Goal: Transaction & Acquisition: Purchase product/service

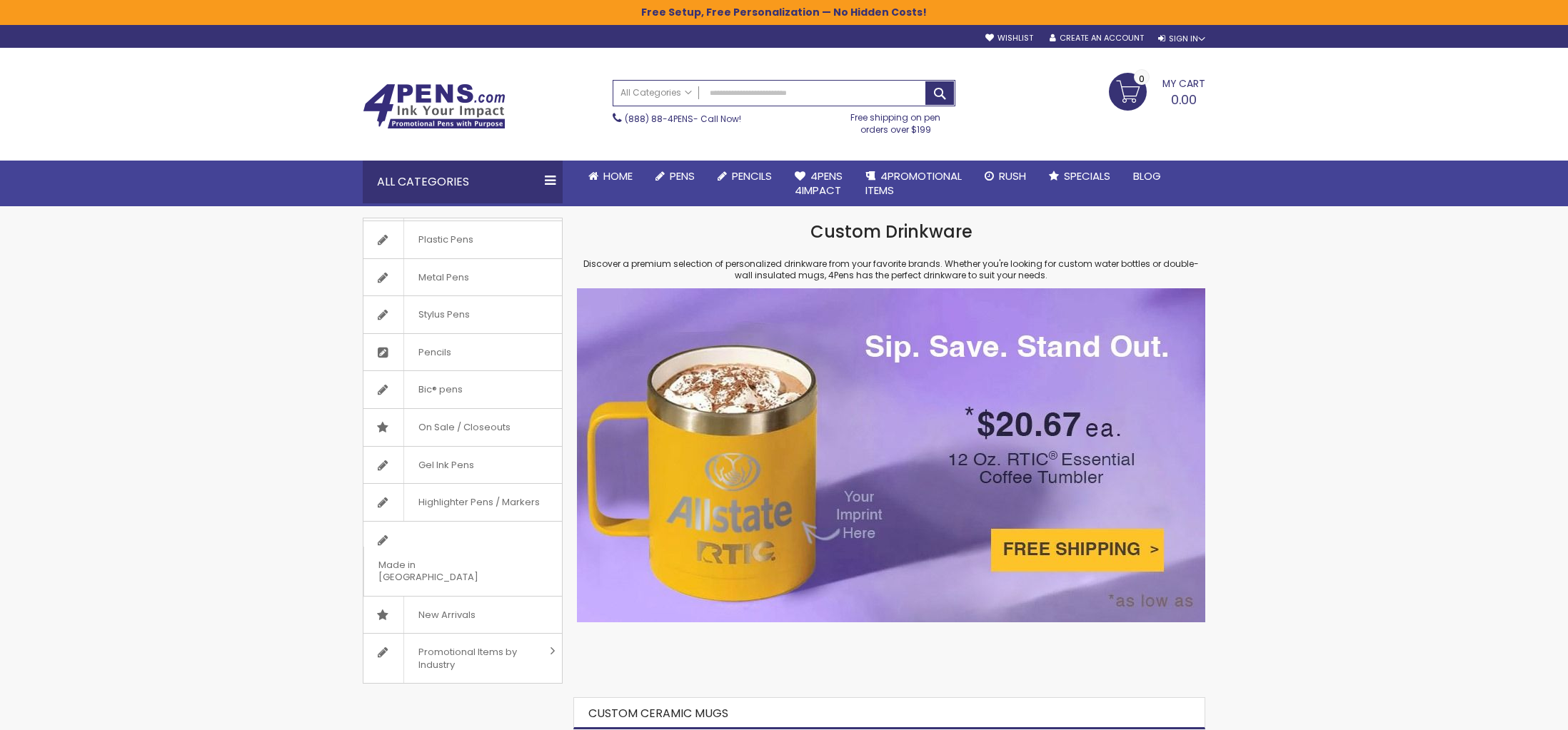
click at [188, 79] on div "Toggle Nav Search All Categories All Categories Pens Plastic Pens Metal Pens Gr…" at bounding box center [784, 127] width 1568 height 159
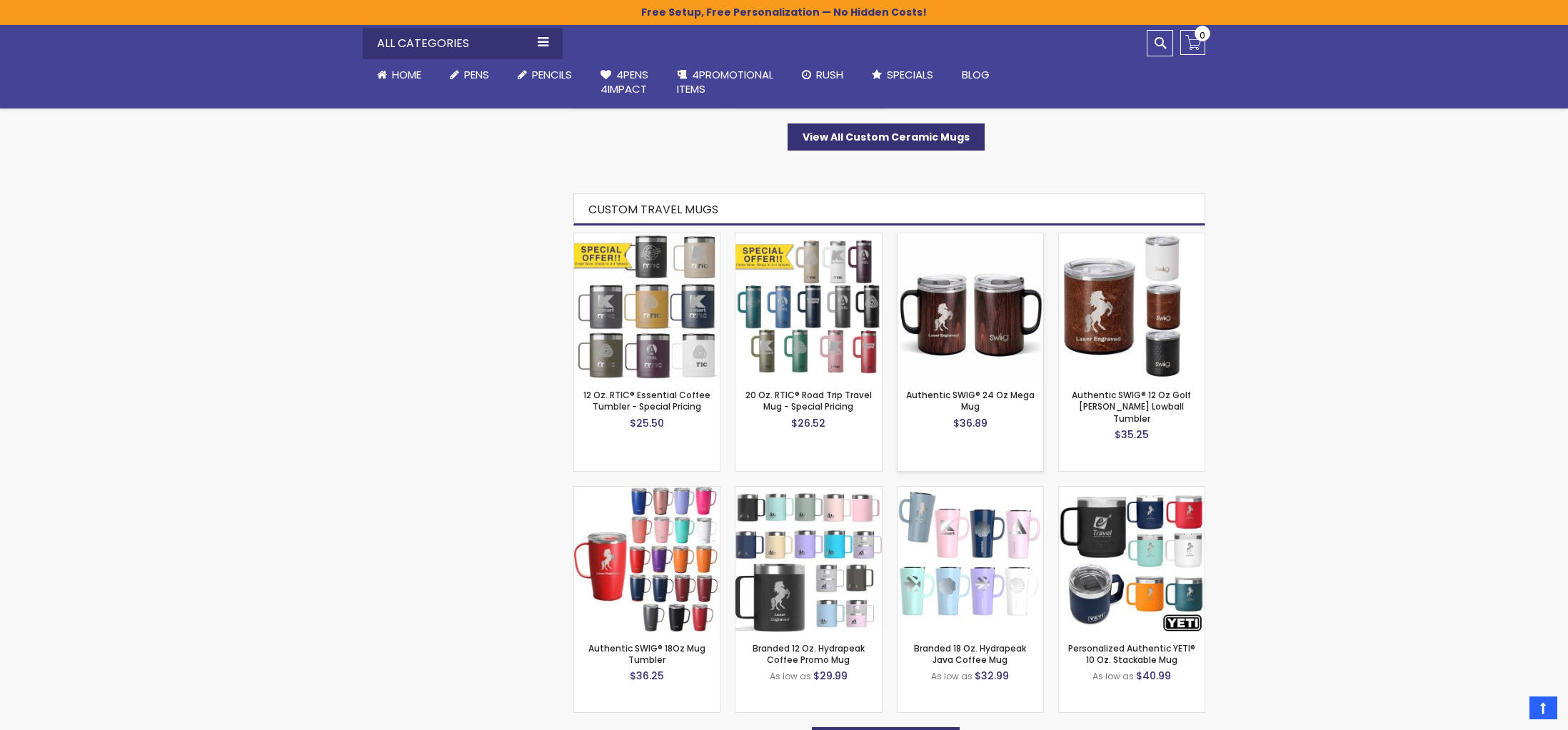
scroll to position [1070, 0]
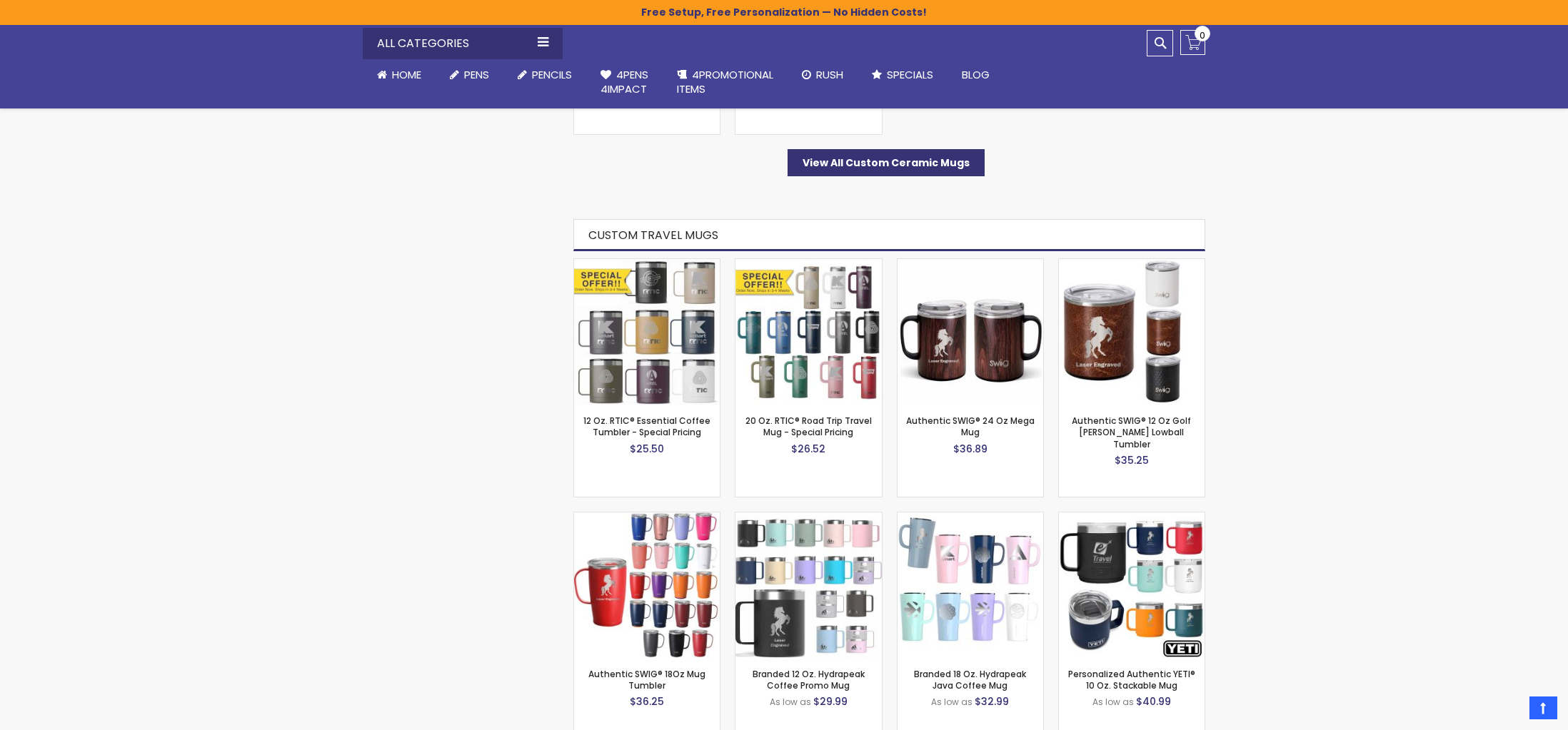
drag, startPoint x: 638, startPoint y: 497, endPoint x: 1486, endPoint y: 360, distance: 859.0
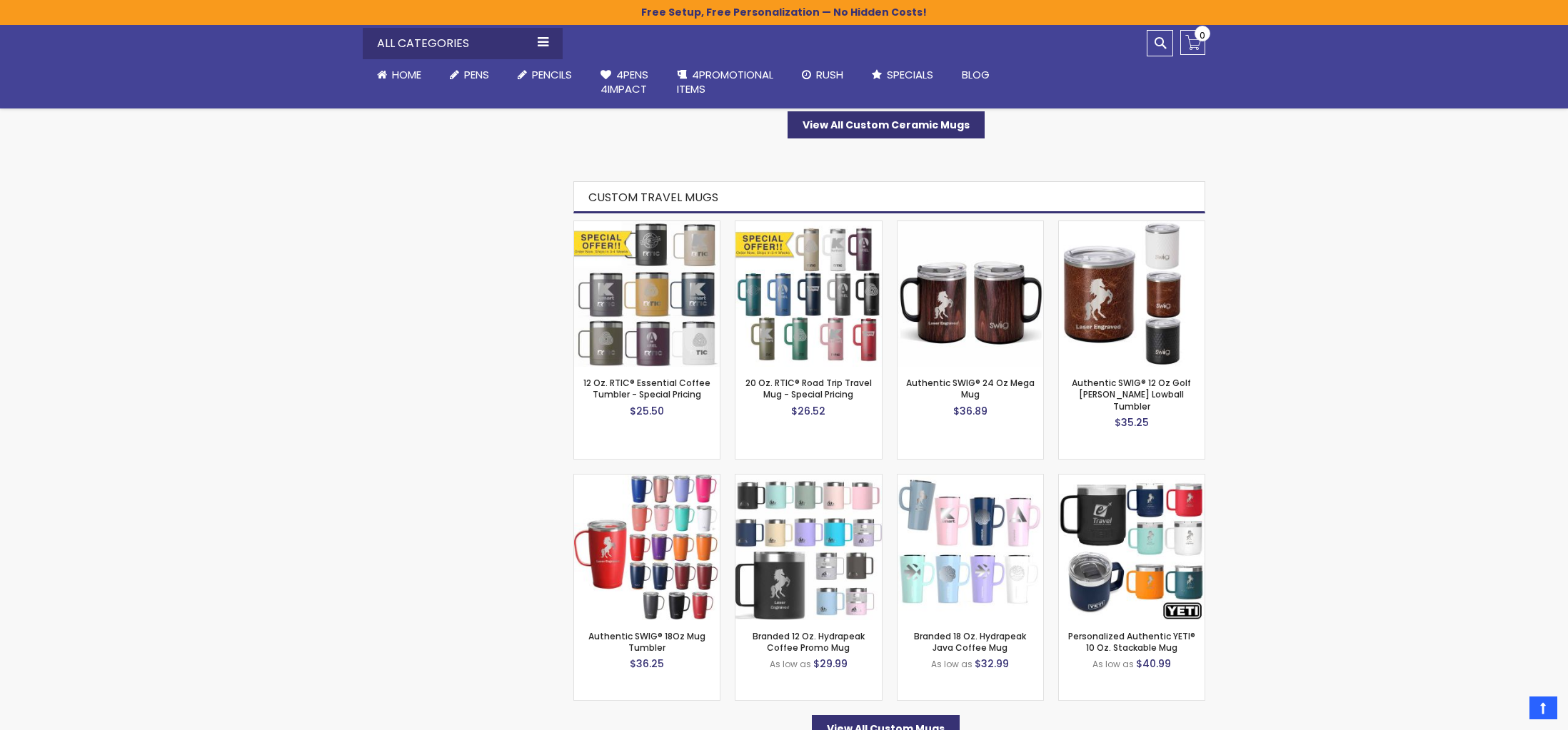
scroll to position [1427, 0]
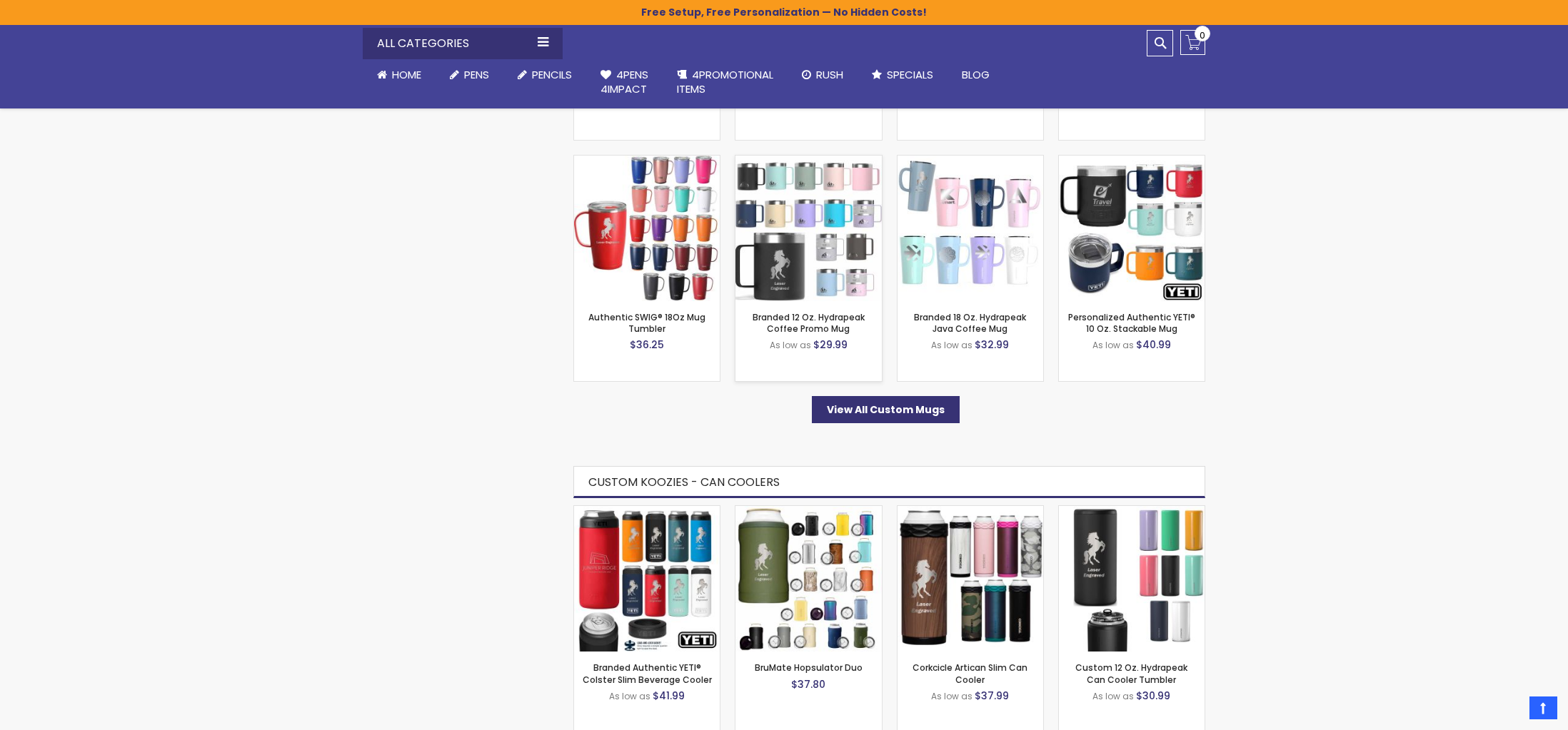
drag, startPoint x: 636, startPoint y: 509, endPoint x: 740, endPoint y: 208, distance: 318.5
click at [753, 199] on img at bounding box center [808, 228] width 146 height 146
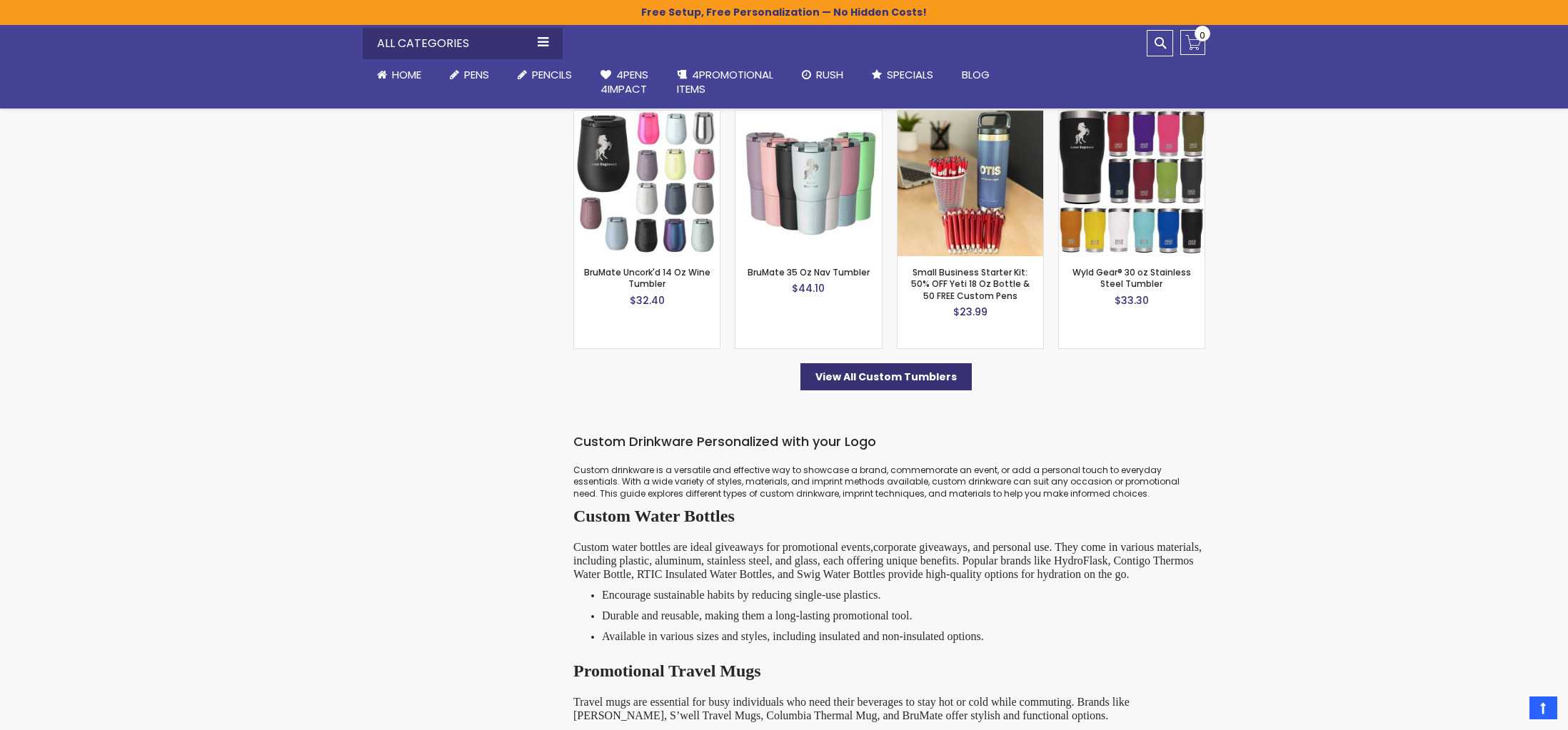
scroll to position [2355, 0]
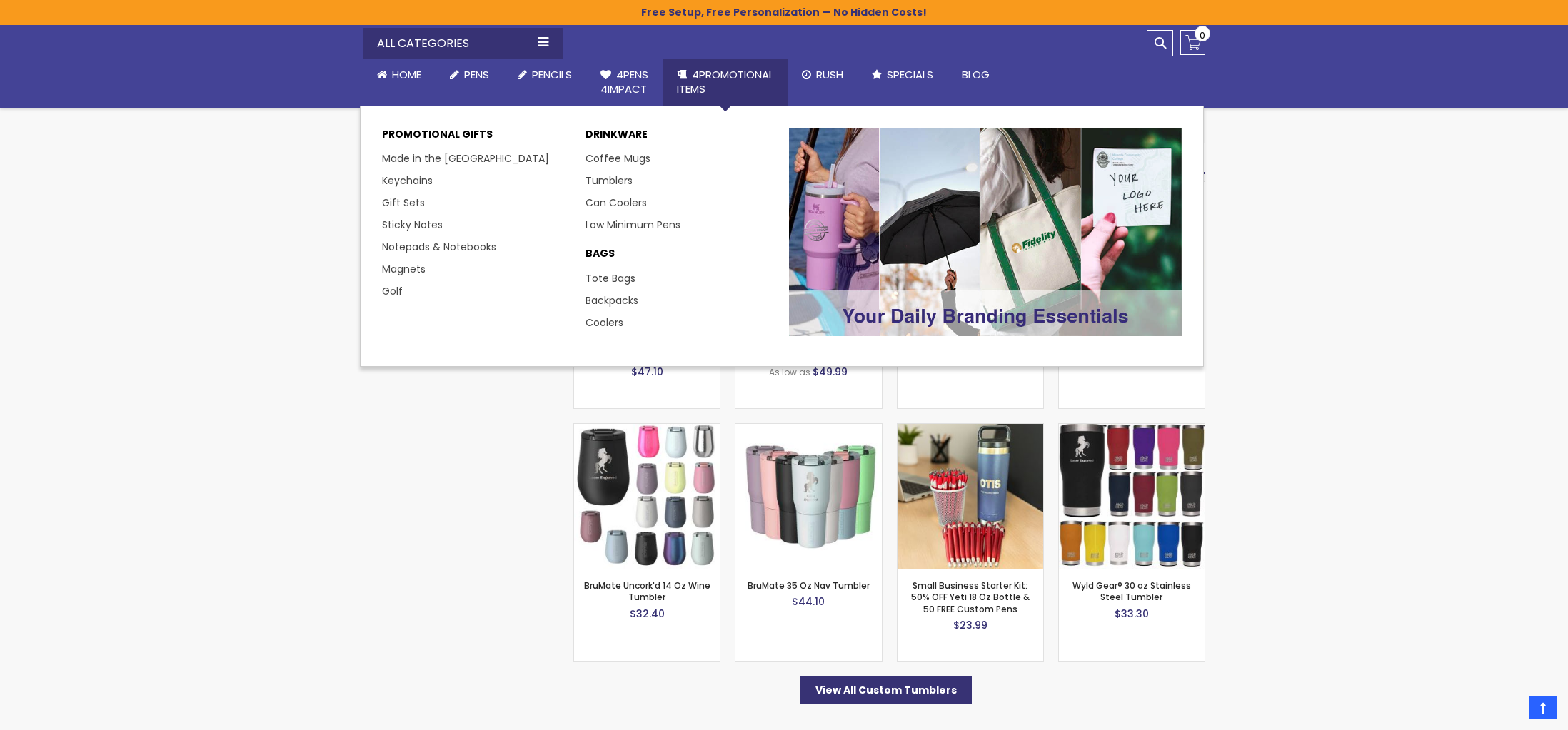
click at [630, 136] on p "DRINKWARE" at bounding box center [680, 137] width 189 height 20
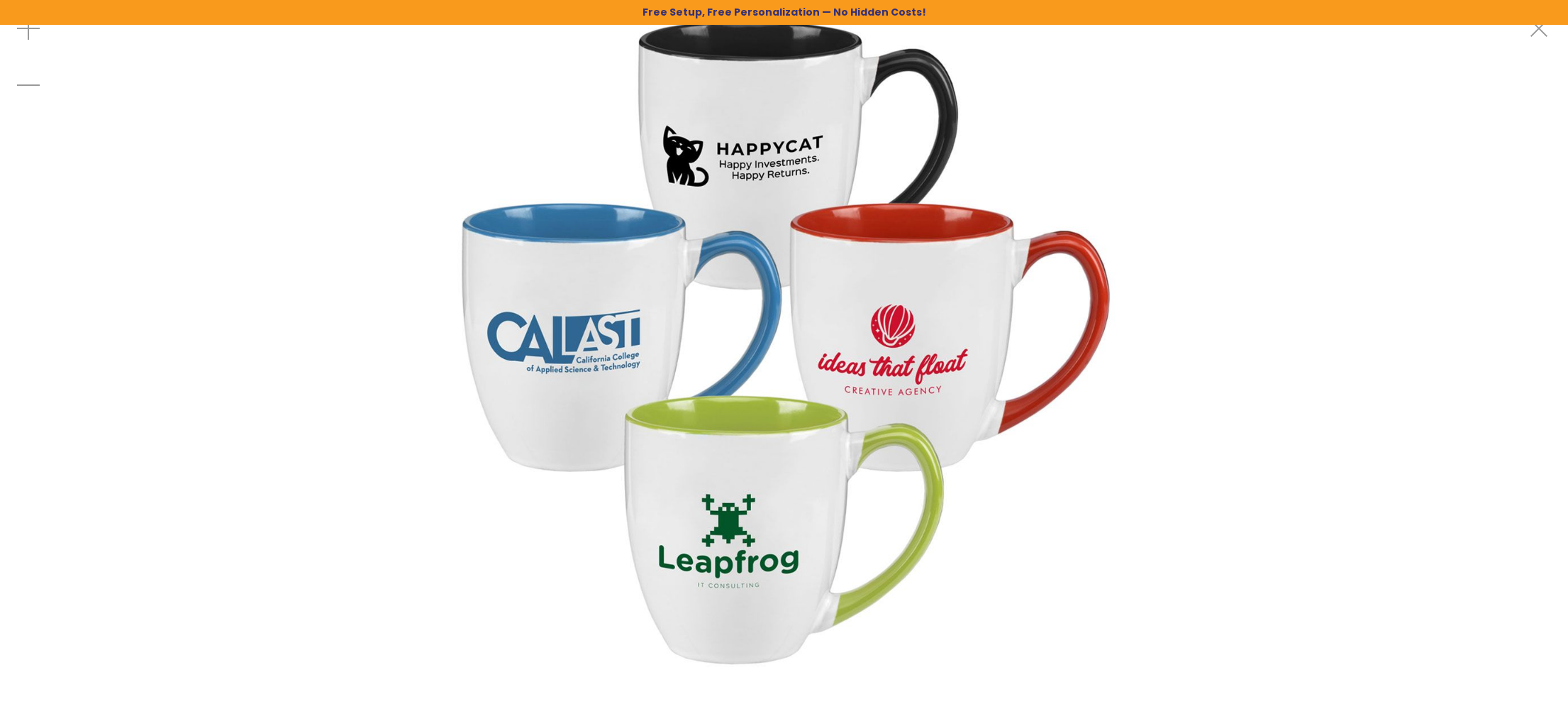
click at [642, 268] on img at bounding box center [783, 340] width 680 height 680
drag, startPoint x: 813, startPoint y: 220, endPoint x: -1458, endPoint y: 191, distance: 2271.2
click at [0, 191] on html "**********" at bounding box center [784, 363] width 1568 height 726
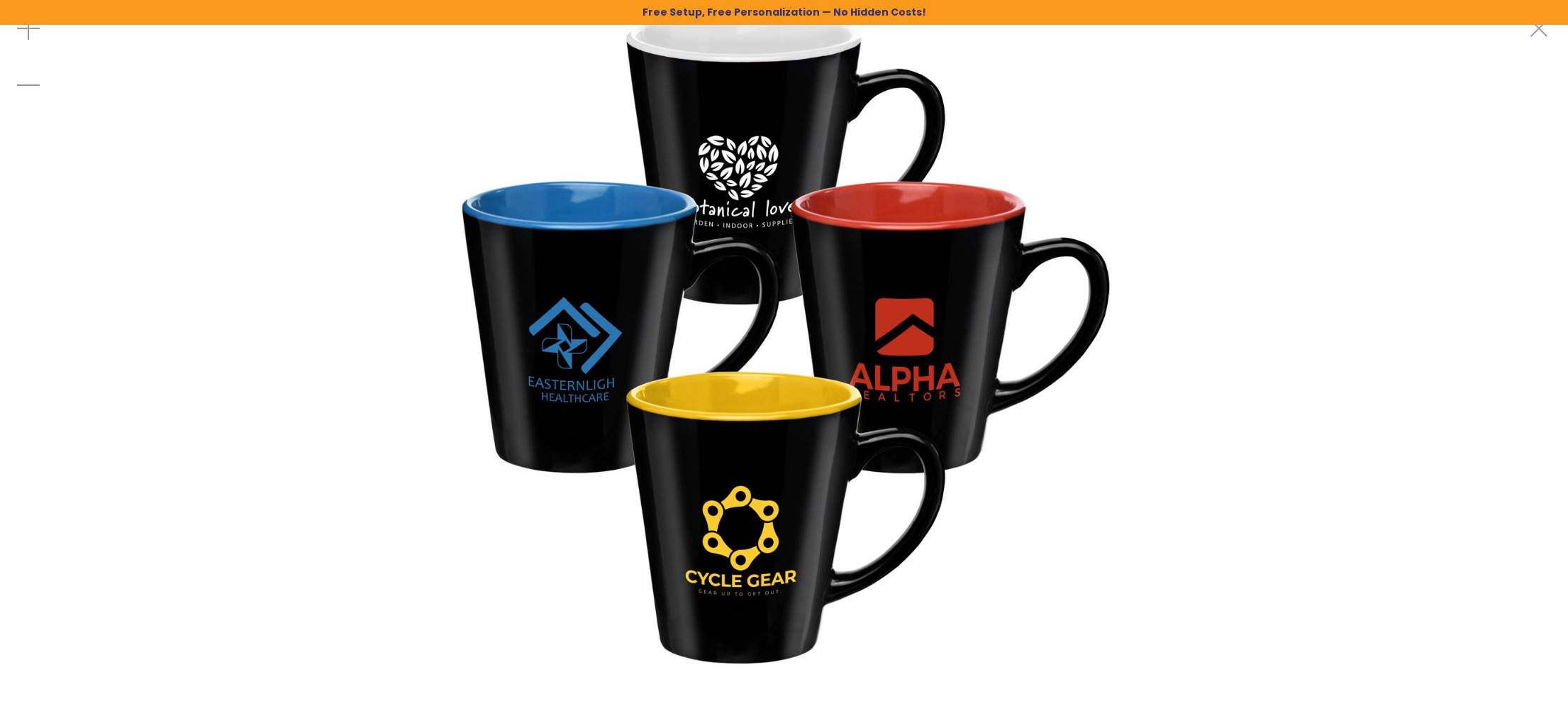
drag, startPoint x: 665, startPoint y: 344, endPoint x: 775, endPoint y: 271, distance: 132.0
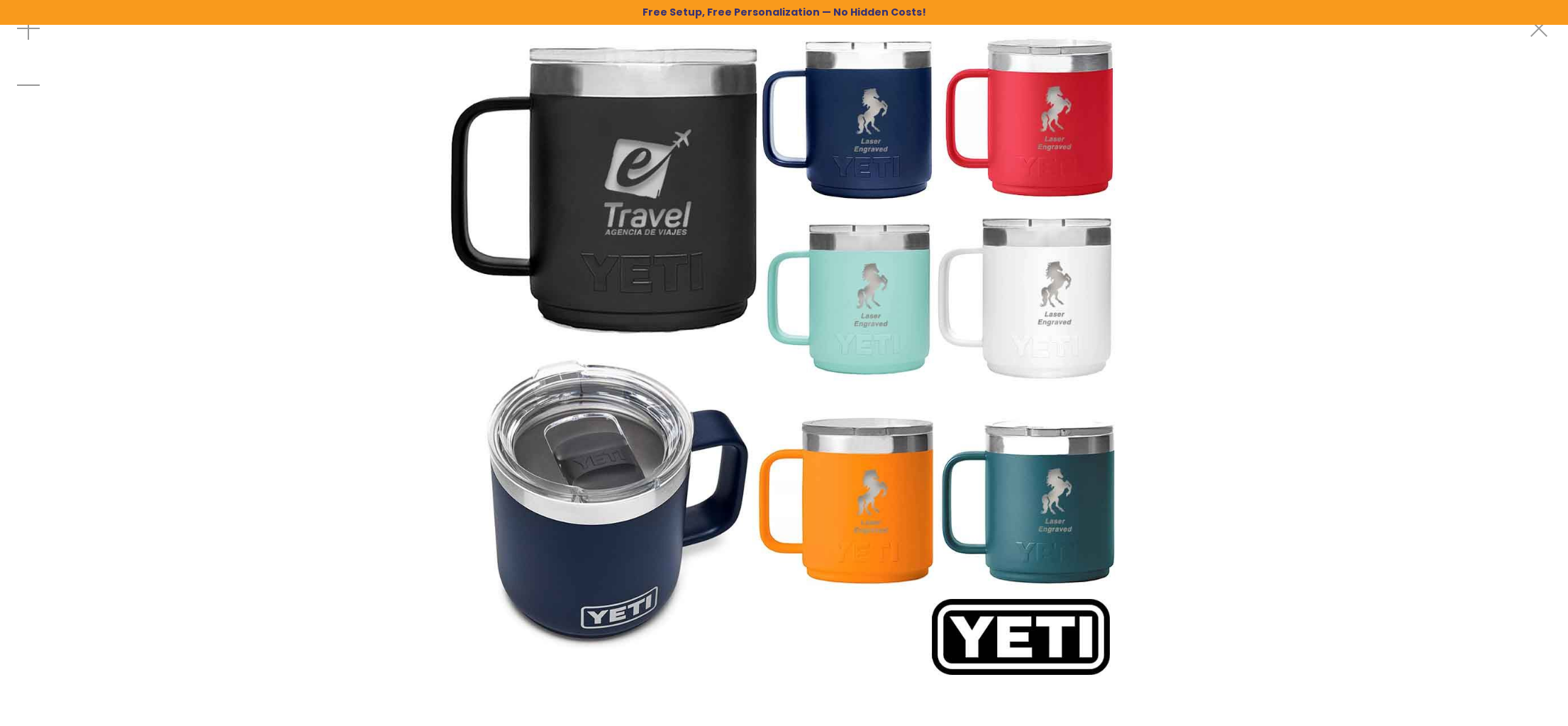
click at [769, 288] on img at bounding box center [783, 340] width 680 height 680
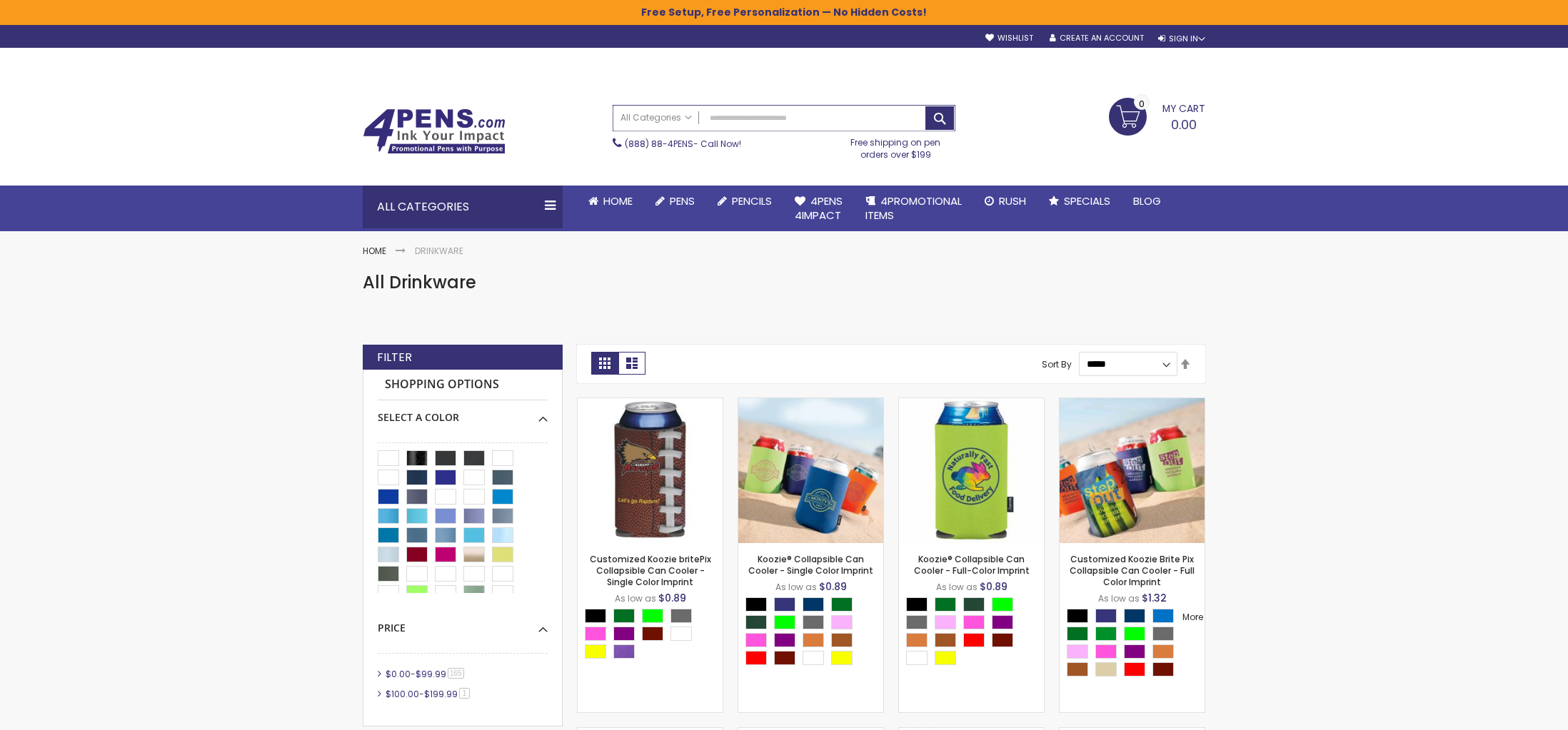
click at [844, 121] on input "Search" at bounding box center [784, 118] width 341 height 25
paste input "**********"
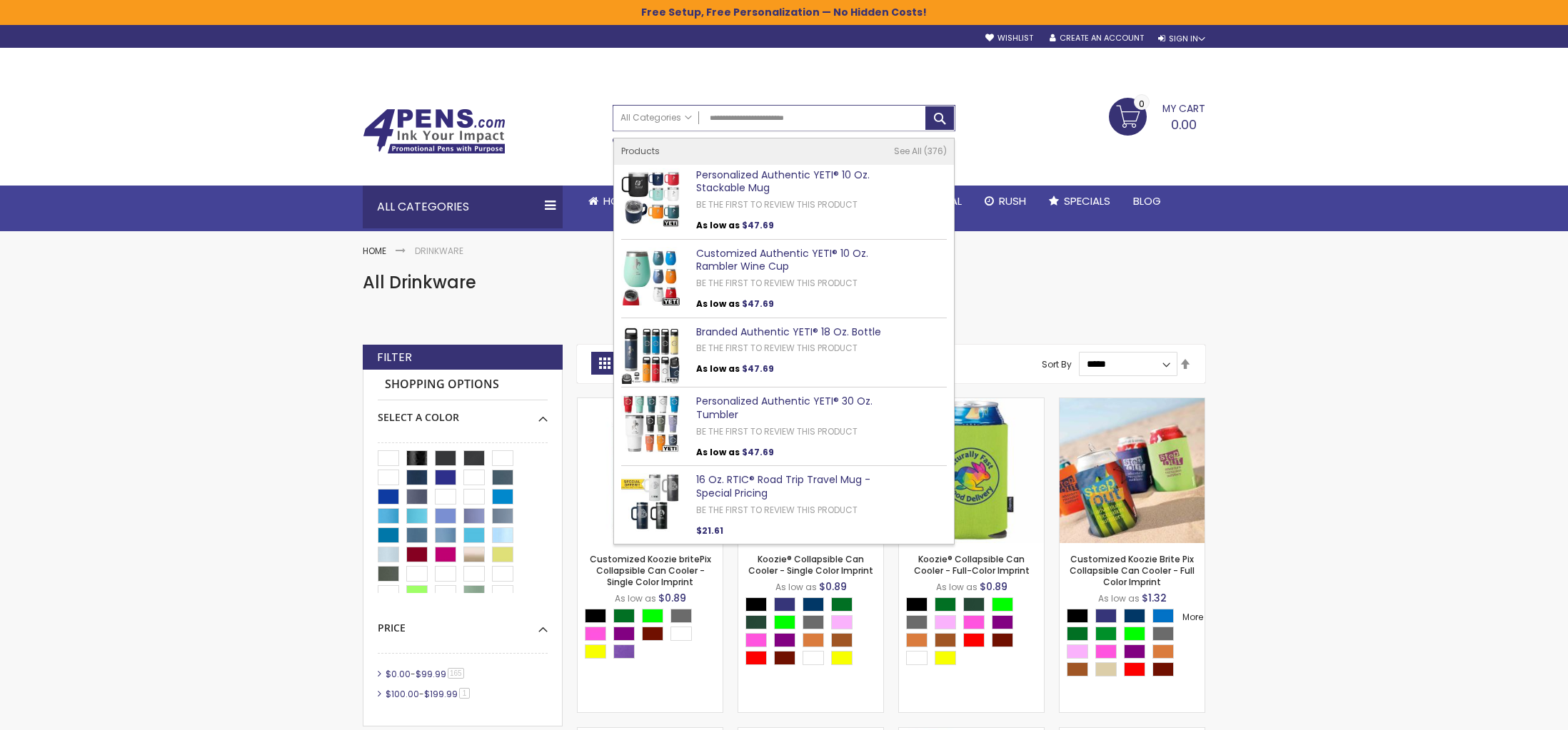
type input "**********"
click at [634, 199] on img at bounding box center [650, 198] width 59 height 59
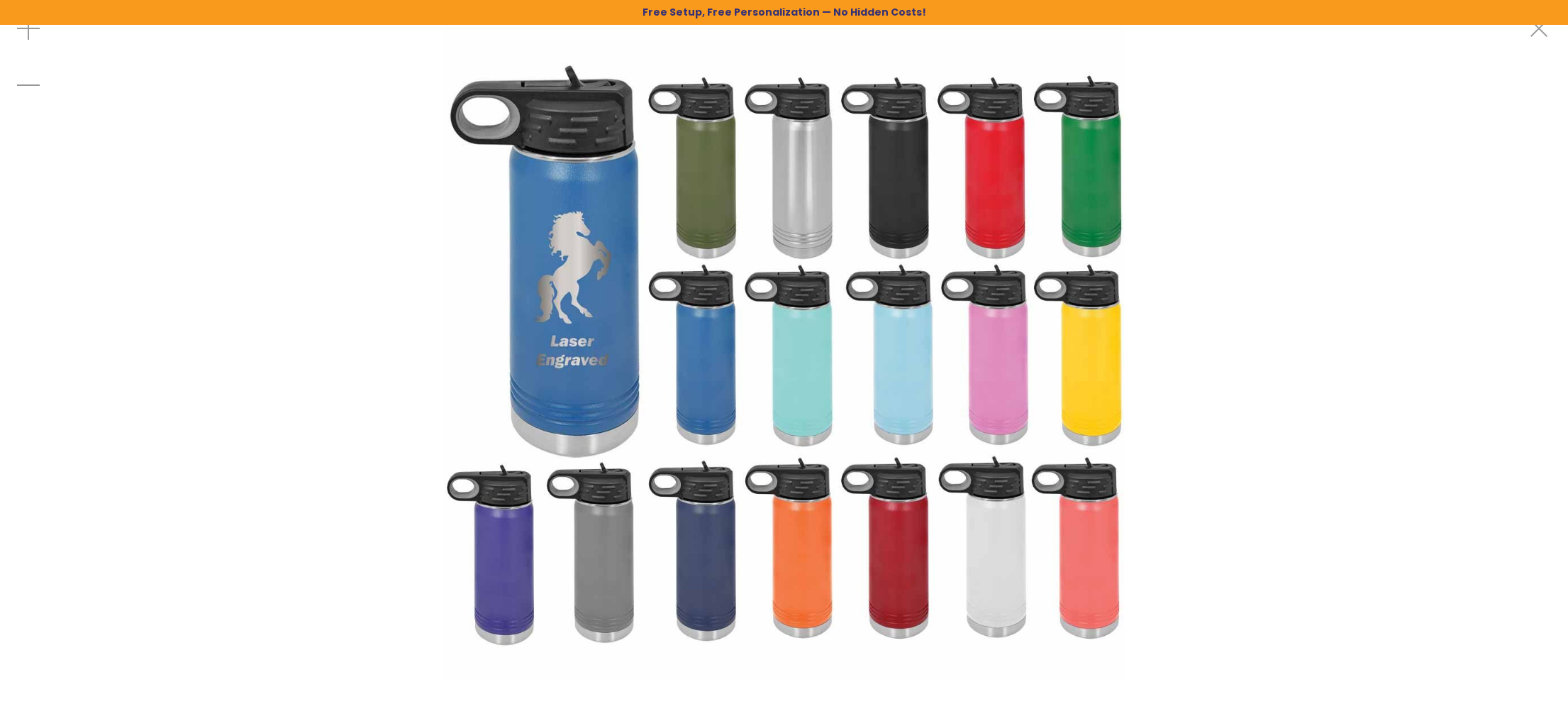
click at [744, 254] on img at bounding box center [783, 340] width 680 height 680
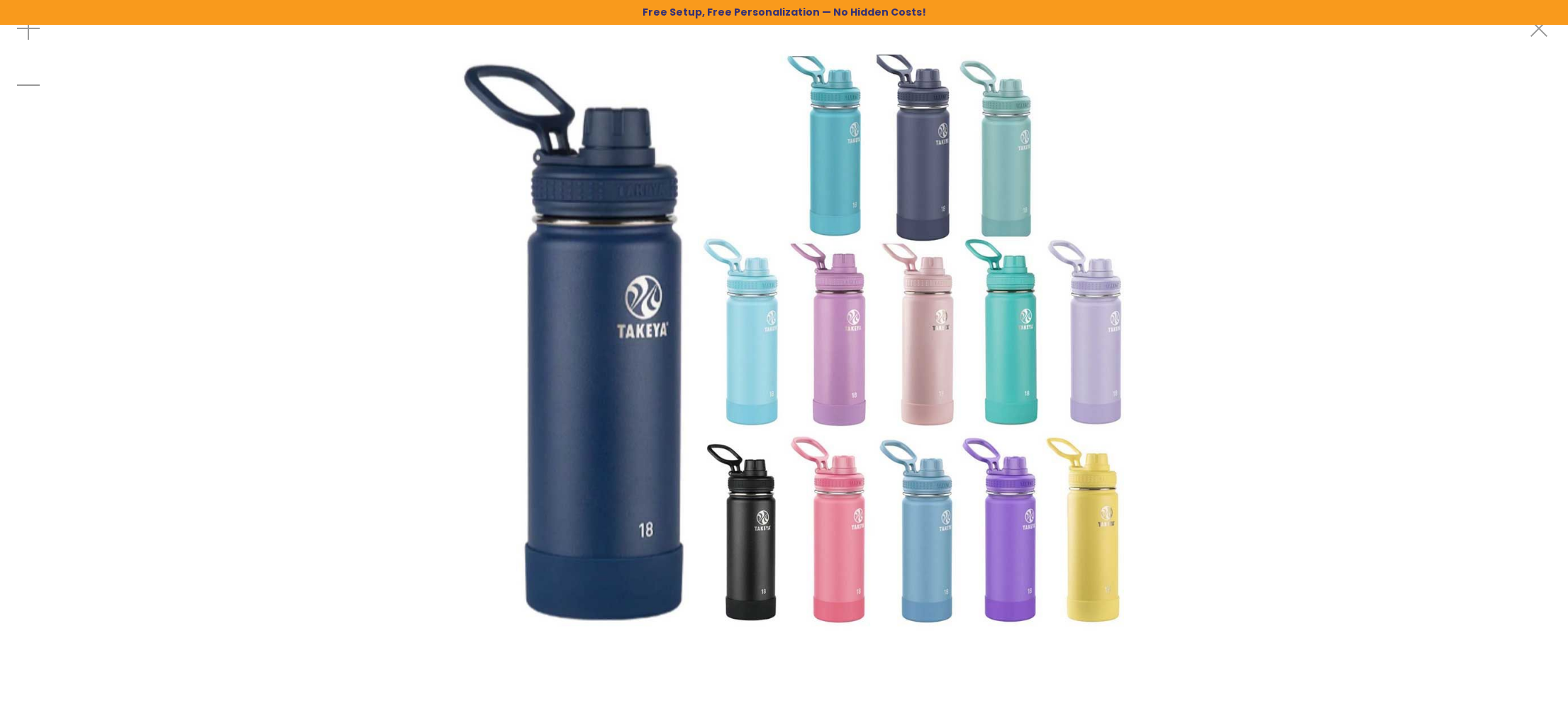
click at [792, 288] on img at bounding box center [783, 340] width 680 height 680
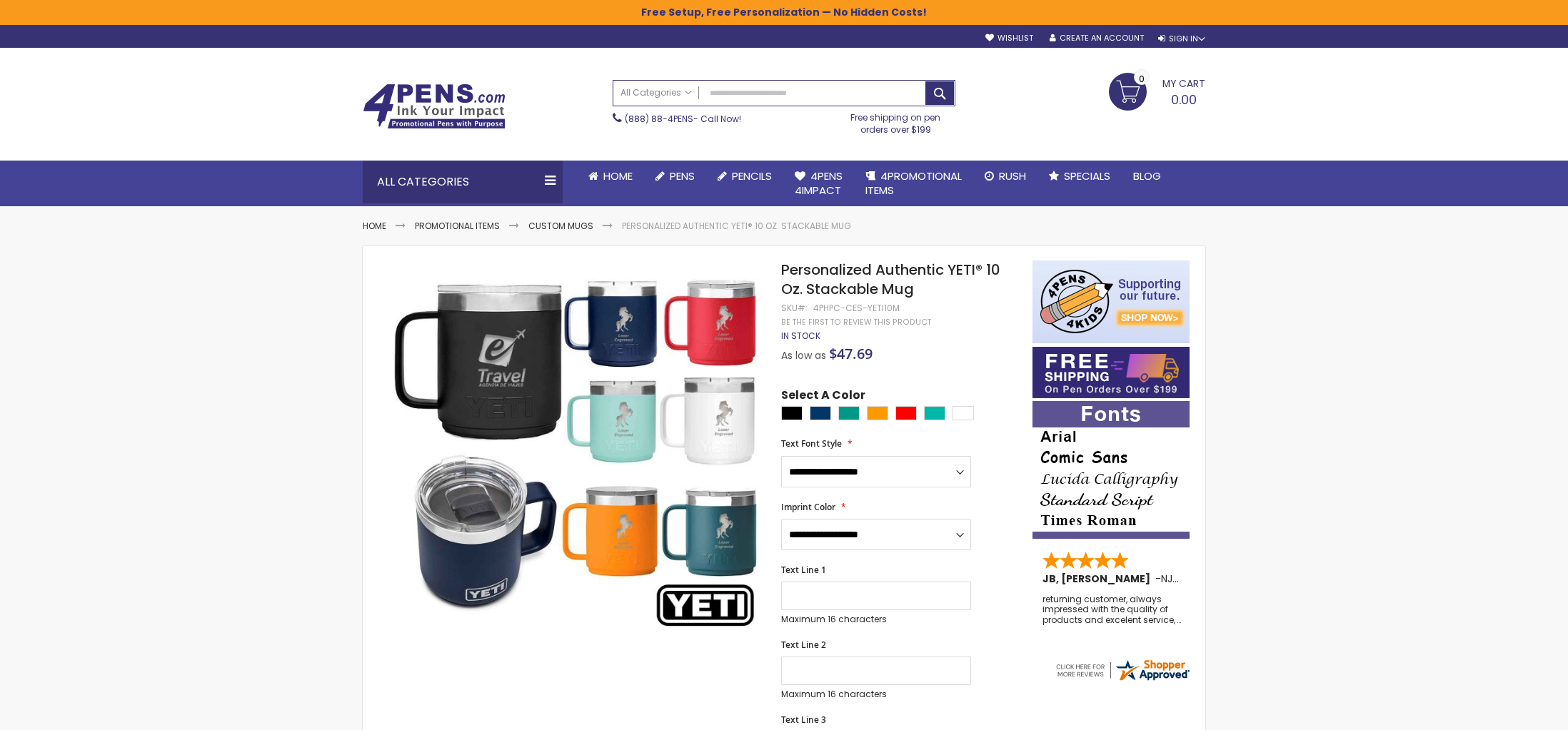
click at [799, 99] on input "Search" at bounding box center [784, 93] width 341 height 25
paste input "**********"
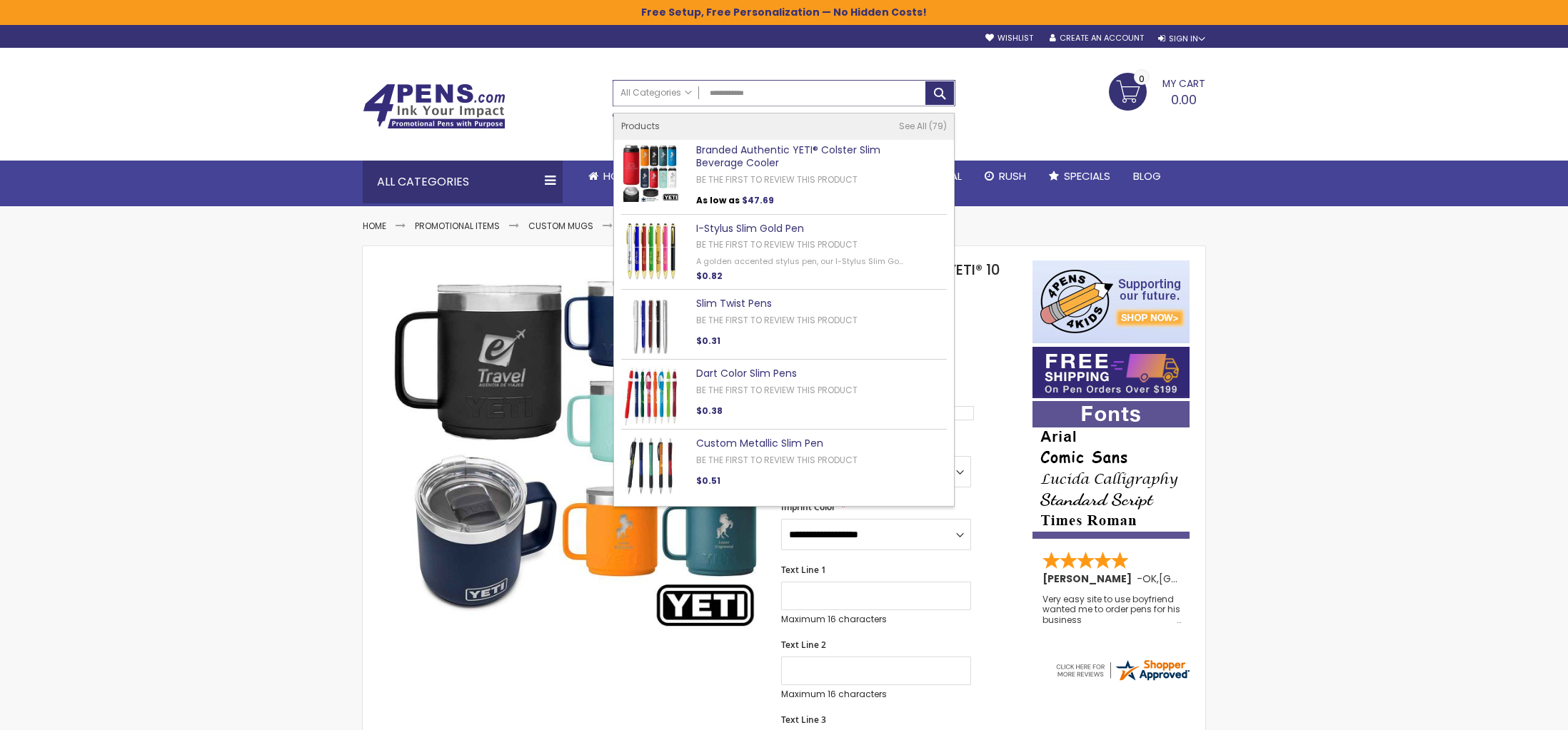
click at [732, 90] on input "**********" at bounding box center [784, 93] width 341 height 25
drag, startPoint x: 633, startPoint y: 85, endPoint x: 685, endPoint y: 82, distance: 52.1
click at [609, 81] on div "Search All Categories All Categories Pens Plastic Pens Metal Pens Grip Pens Las…" at bounding box center [784, 107] width 357 height 69
paste input "*******"
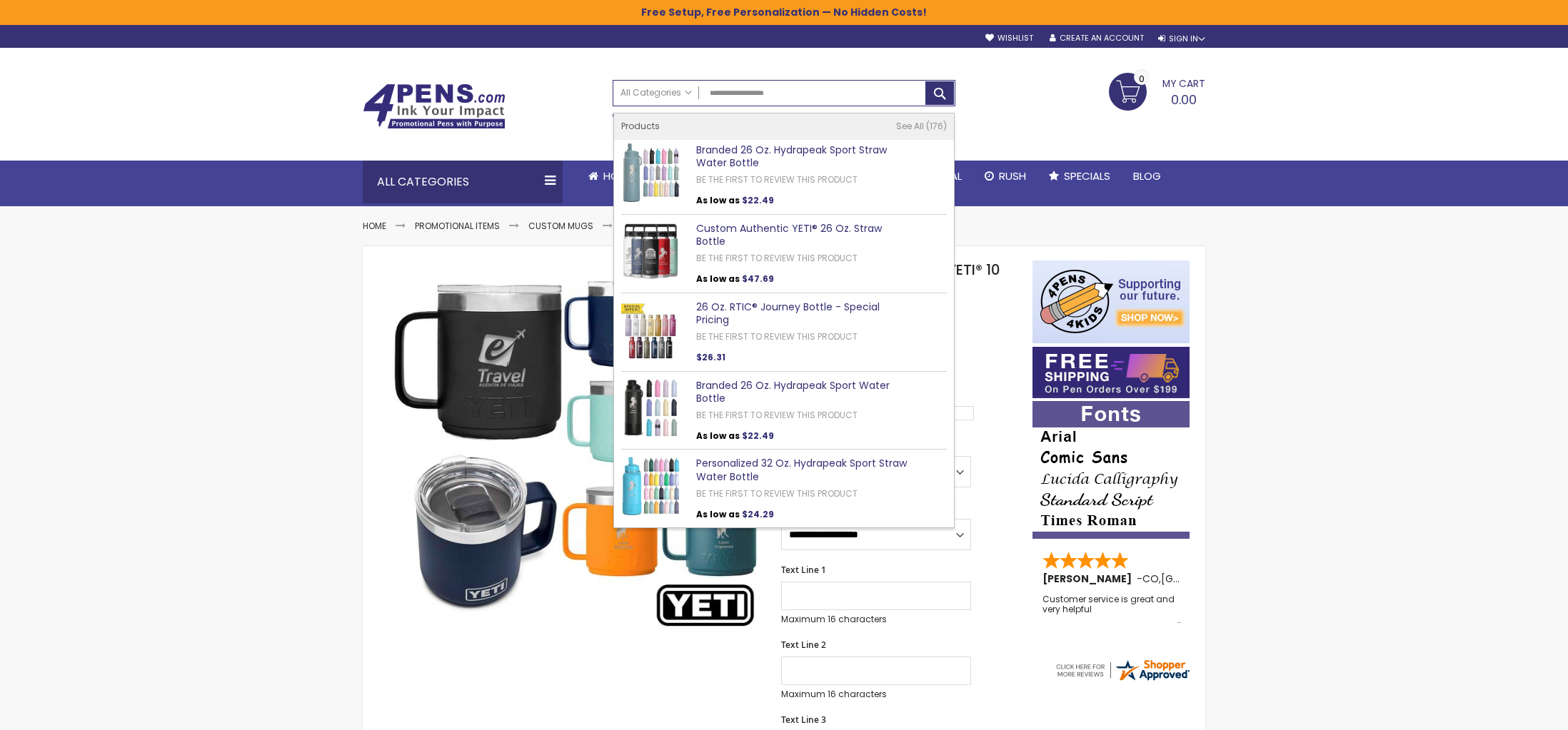
click at [650, 249] on img at bounding box center [650, 251] width 59 height 59
type input "**********"
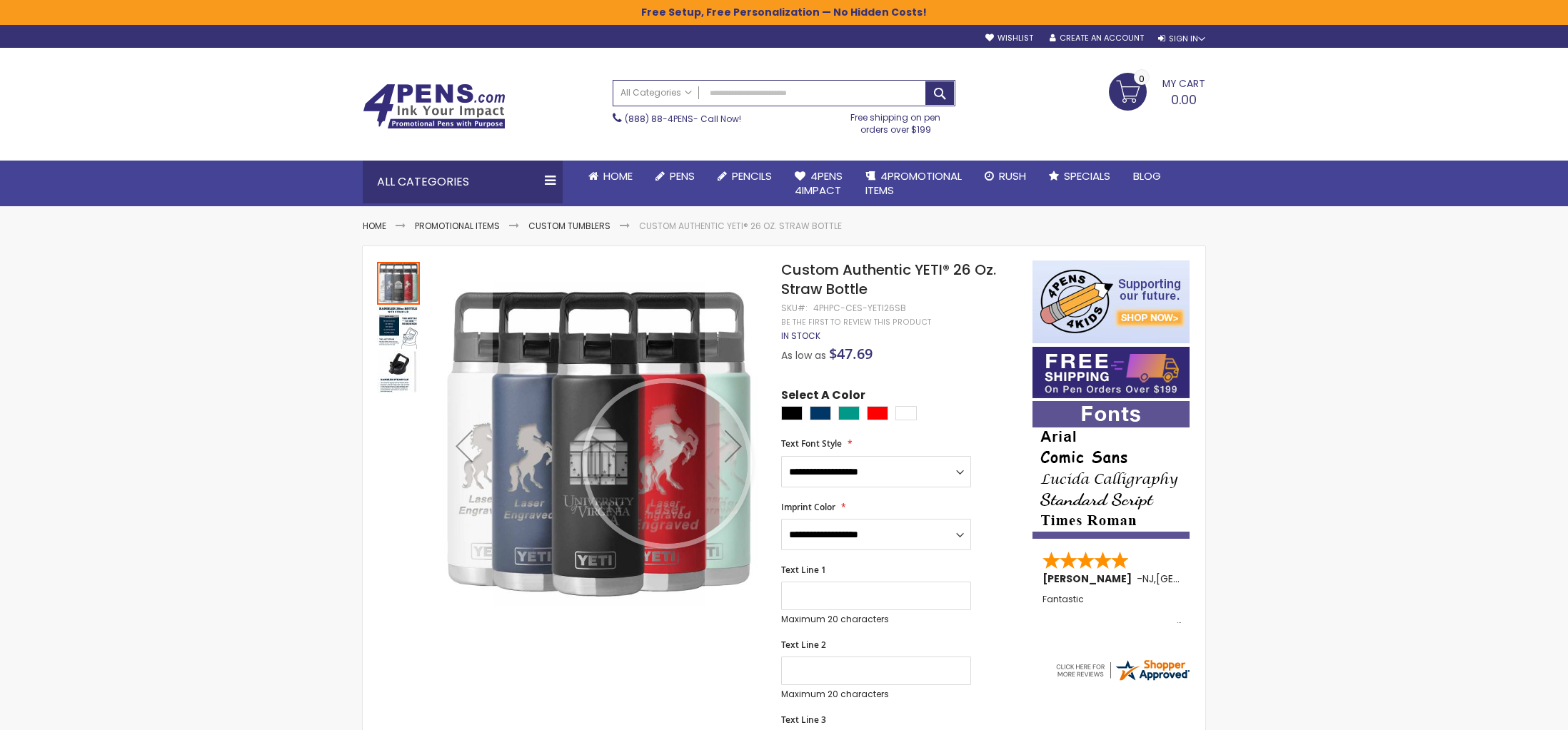
click at [629, 424] on div at bounding box center [667, 464] width 160 height 160
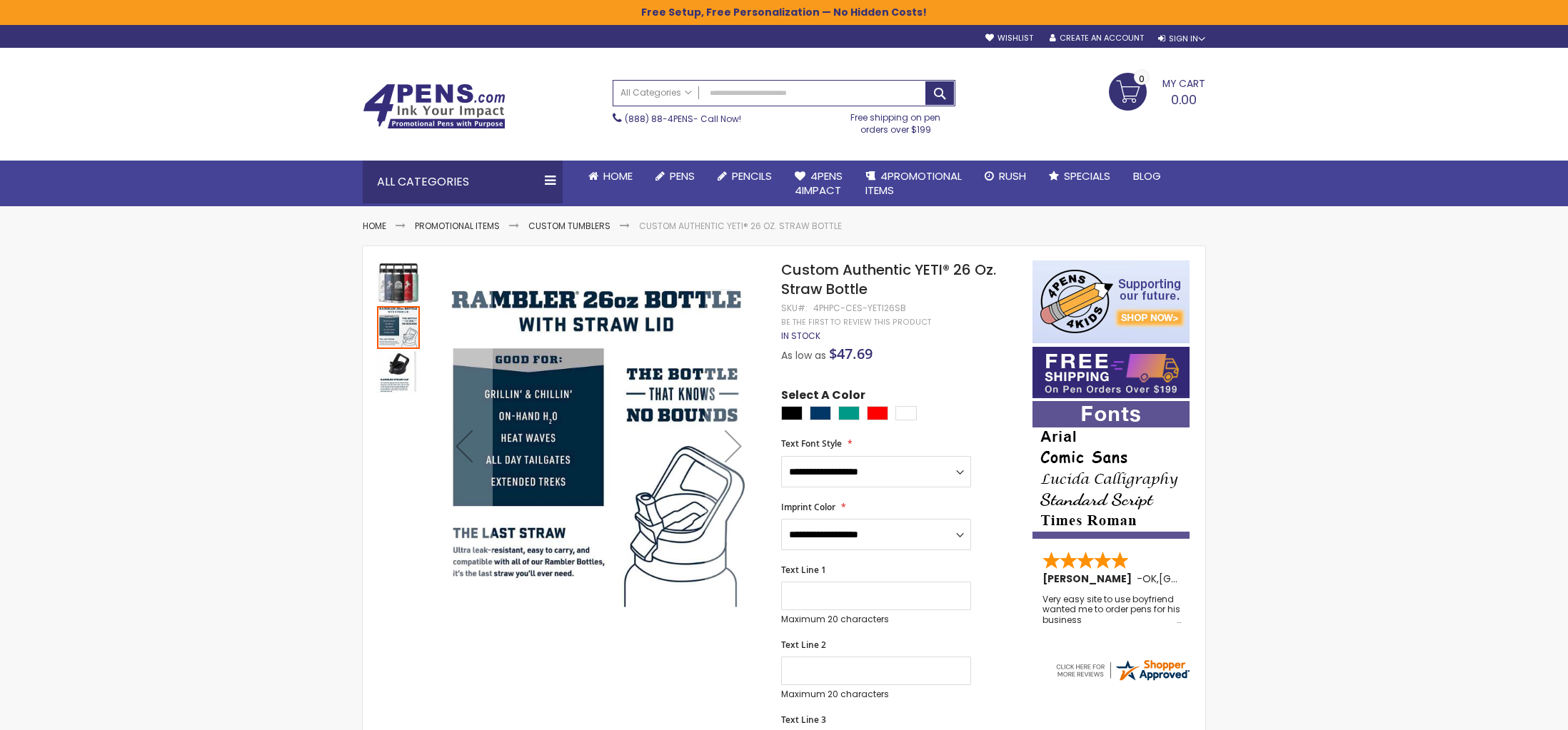
click at [400, 271] on img "Custom Authentic YETI® 26 Oz. Straw Bottle" at bounding box center [398, 283] width 43 height 43
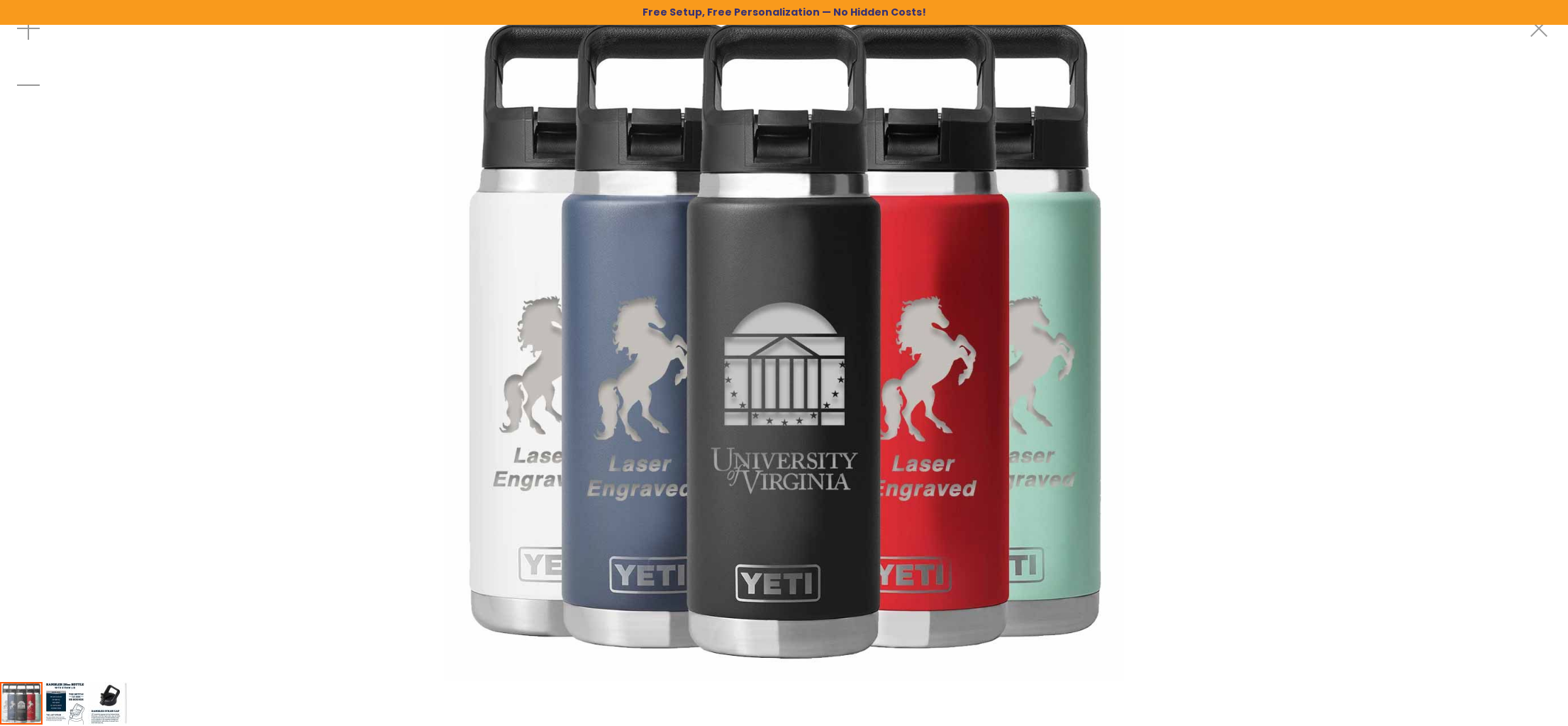
click at [777, 407] on img at bounding box center [783, 340] width 680 height 680
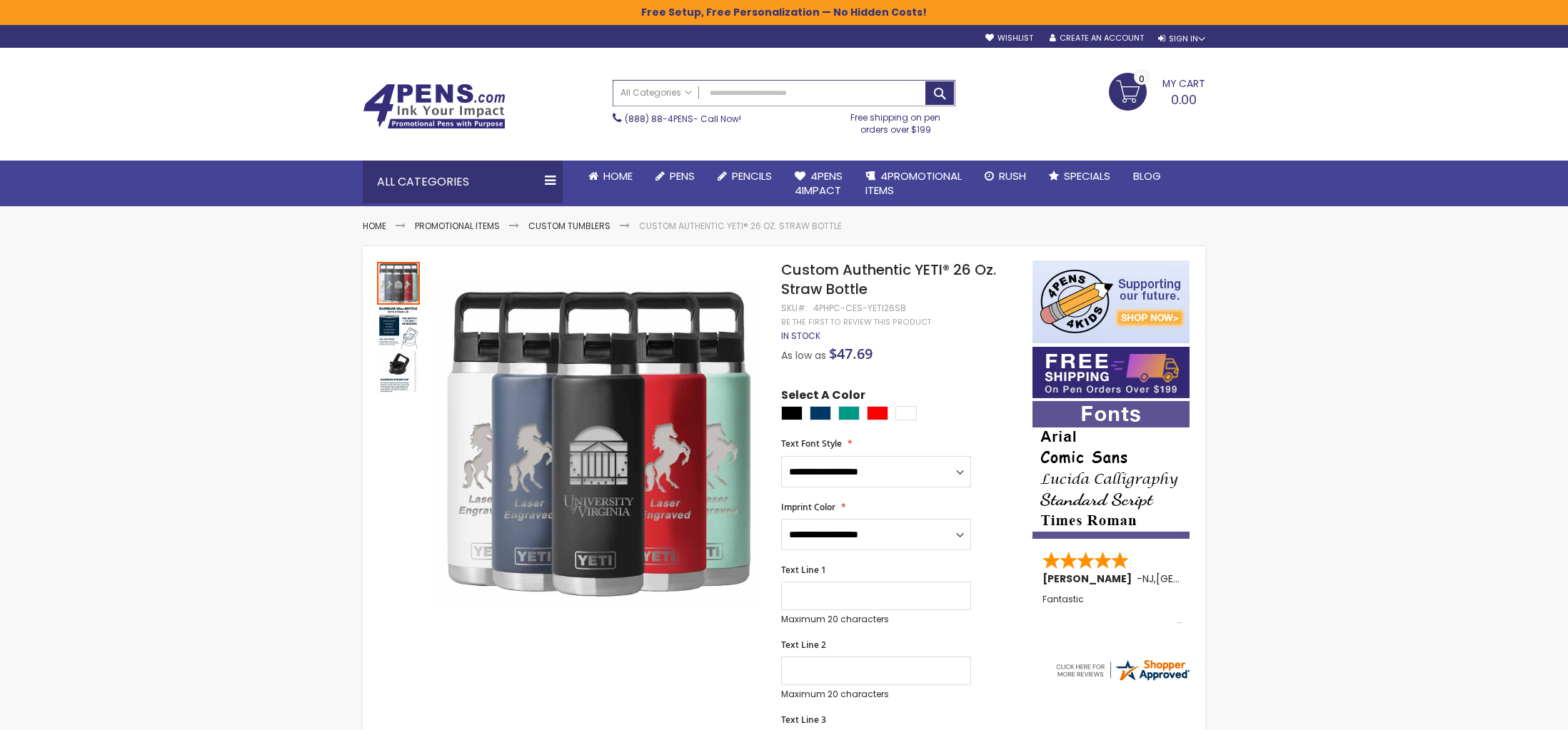
click at [796, 97] on input "Search" at bounding box center [784, 93] width 341 height 25
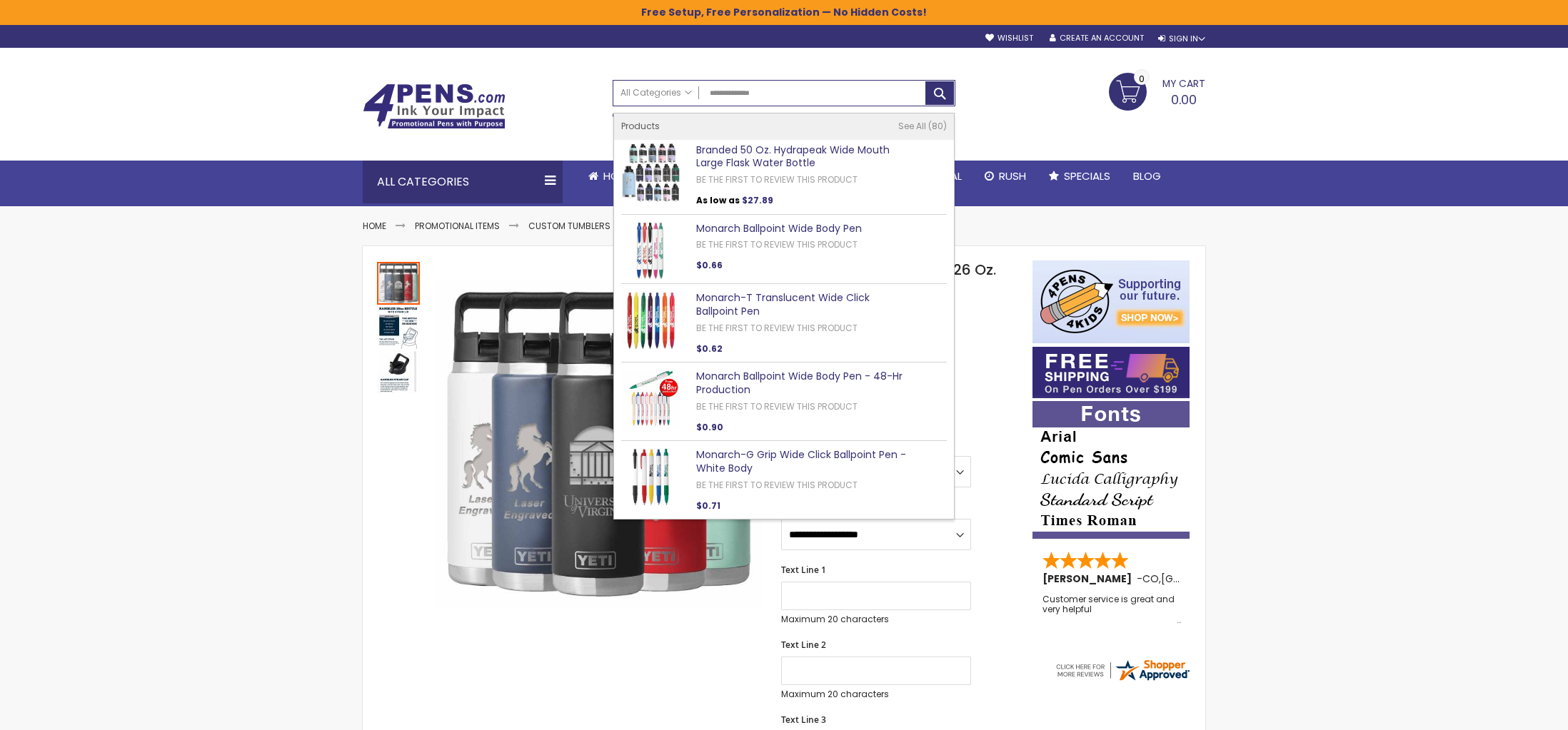
click at [772, 150] on link "Branded 50 Oz. Hydrapeak Wide Mouth Large Flask Water Bottle" at bounding box center [793, 157] width 194 height 28
type input "**********"
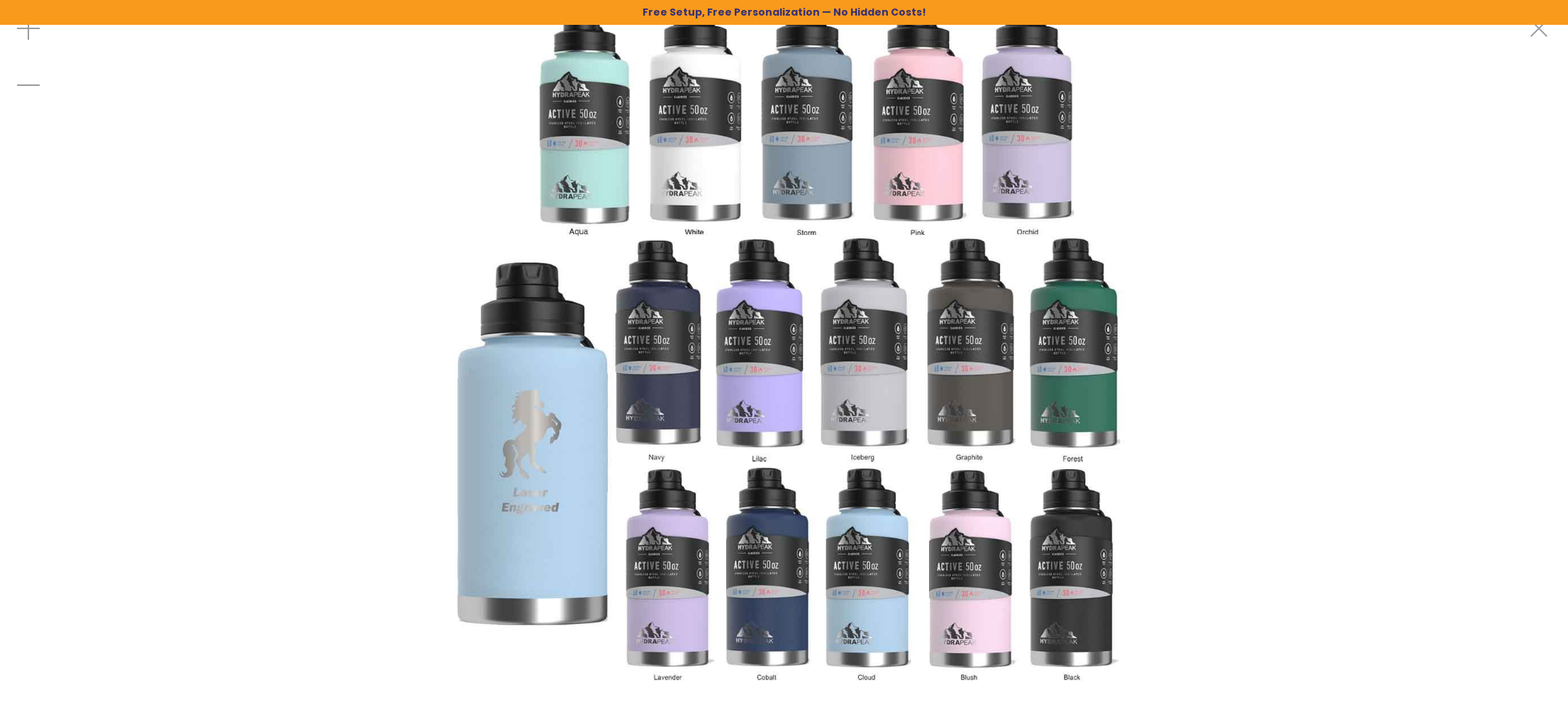
click at [790, 317] on img at bounding box center [783, 340] width 680 height 680
click at [676, 393] on img at bounding box center [783, 340] width 680 height 680
click at [752, 98] on img at bounding box center [783, 340] width 680 height 680
drag, startPoint x: 678, startPoint y: 261, endPoint x: -1341, endPoint y: 263, distance: 2019.0
click at [0, 263] on html "**********" at bounding box center [784, 363] width 1568 height 726
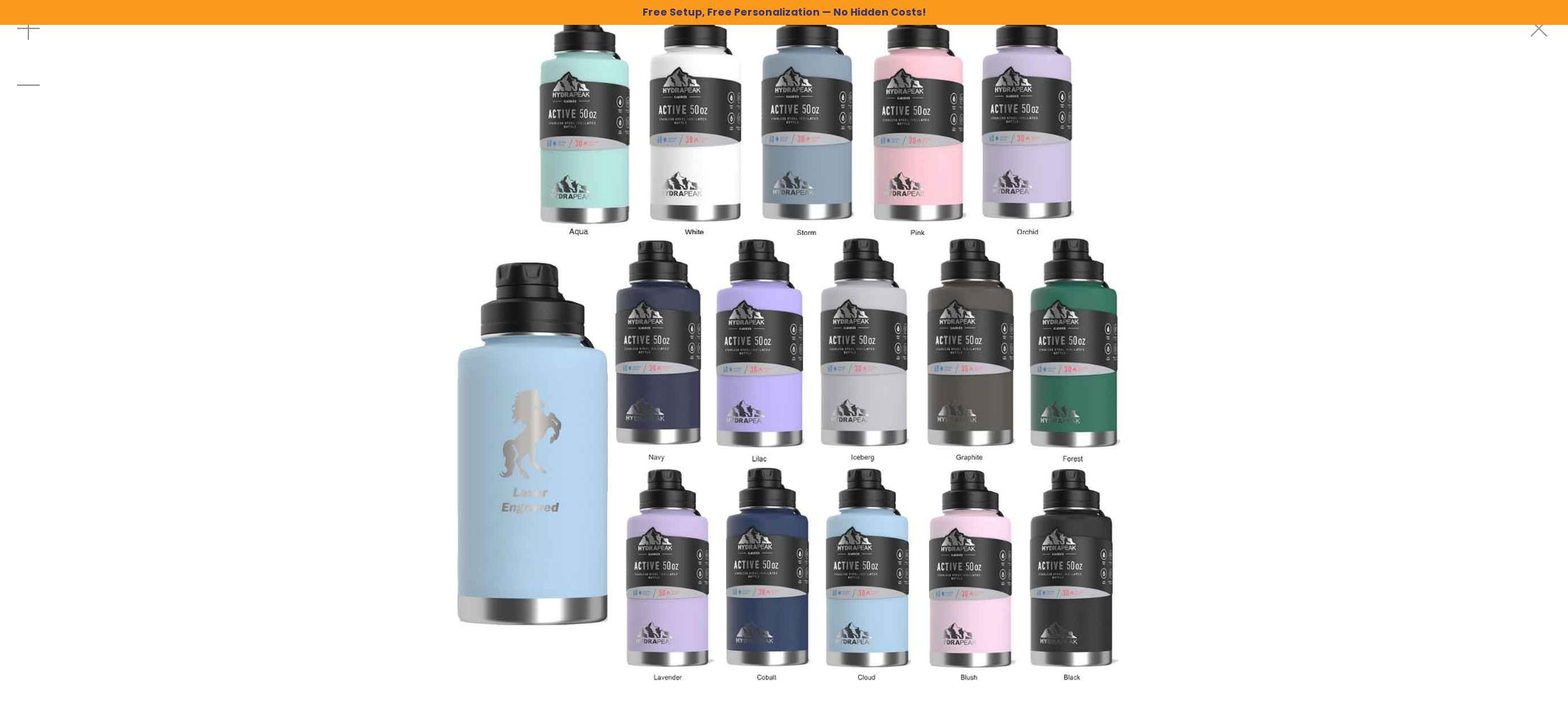
drag, startPoint x: 821, startPoint y: 143, endPoint x: 801, endPoint y: 143, distance: 20.0
click at [815, 142] on img at bounding box center [783, 340] width 680 height 680
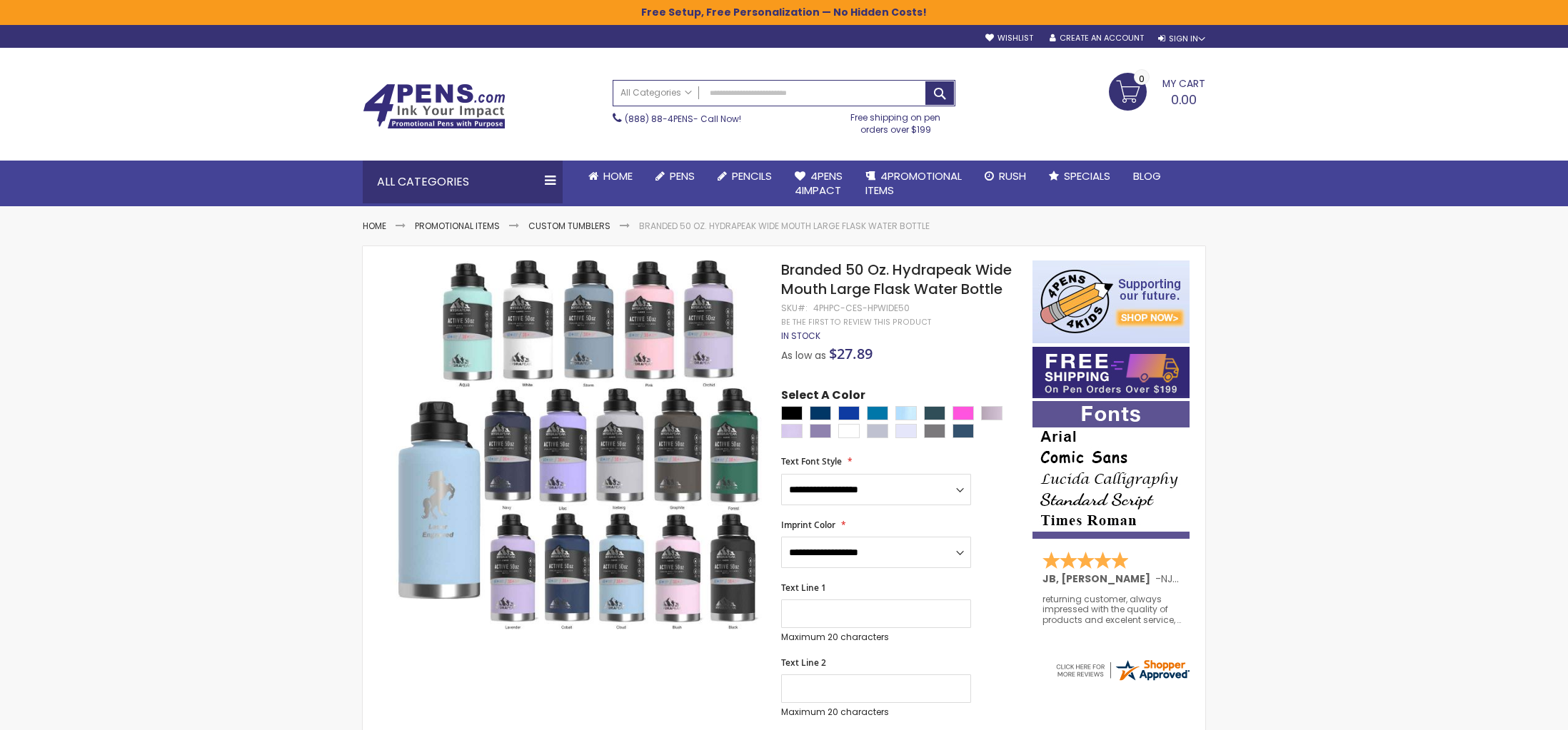
click at [900, 409] on div "Cloud" at bounding box center [906, 413] width 21 height 14
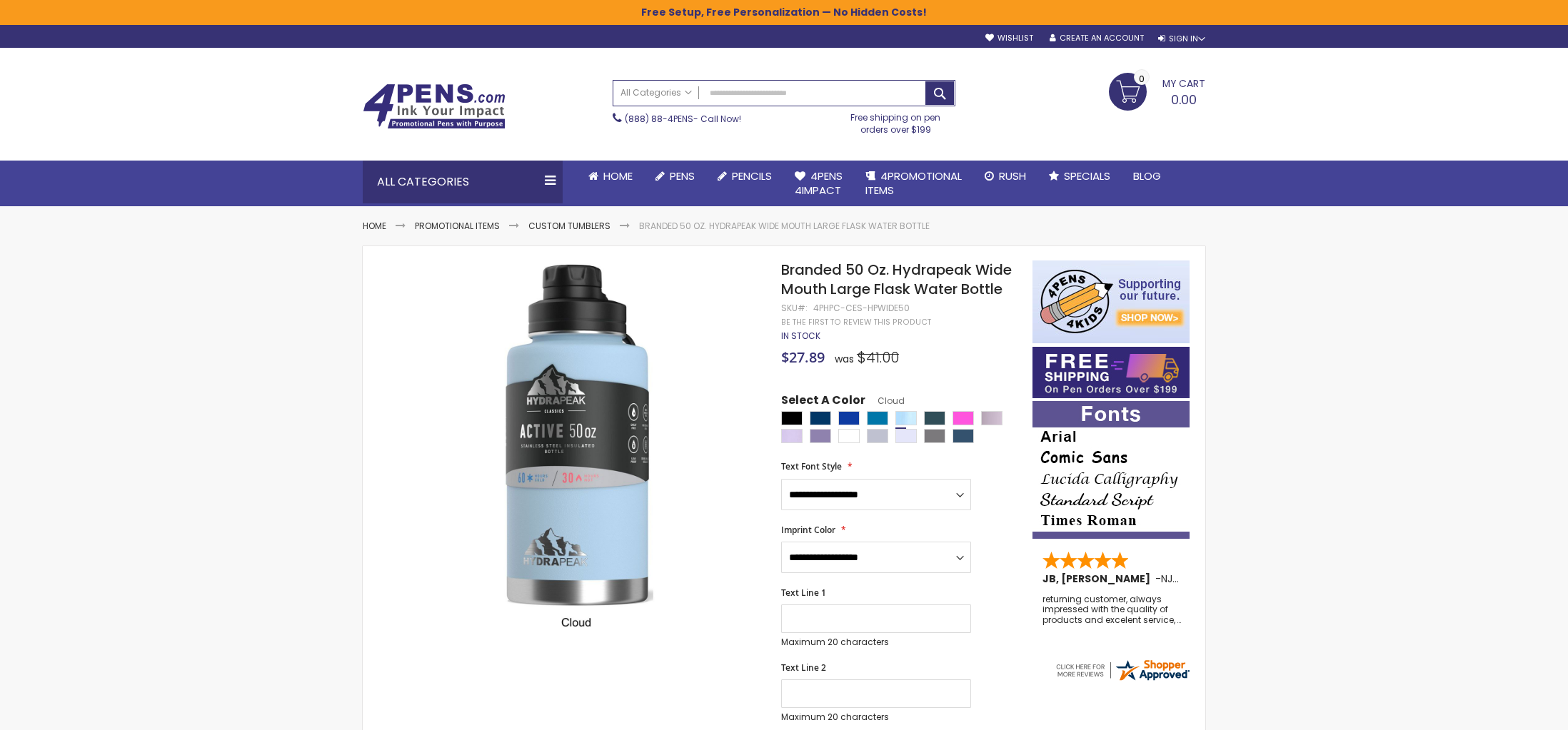
click at [791, 410] on div "Select A Color Cloud ****" at bounding box center [900, 419] width 237 height 55
click at [793, 414] on div "Black" at bounding box center [792, 418] width 21 height 14
type input "****"
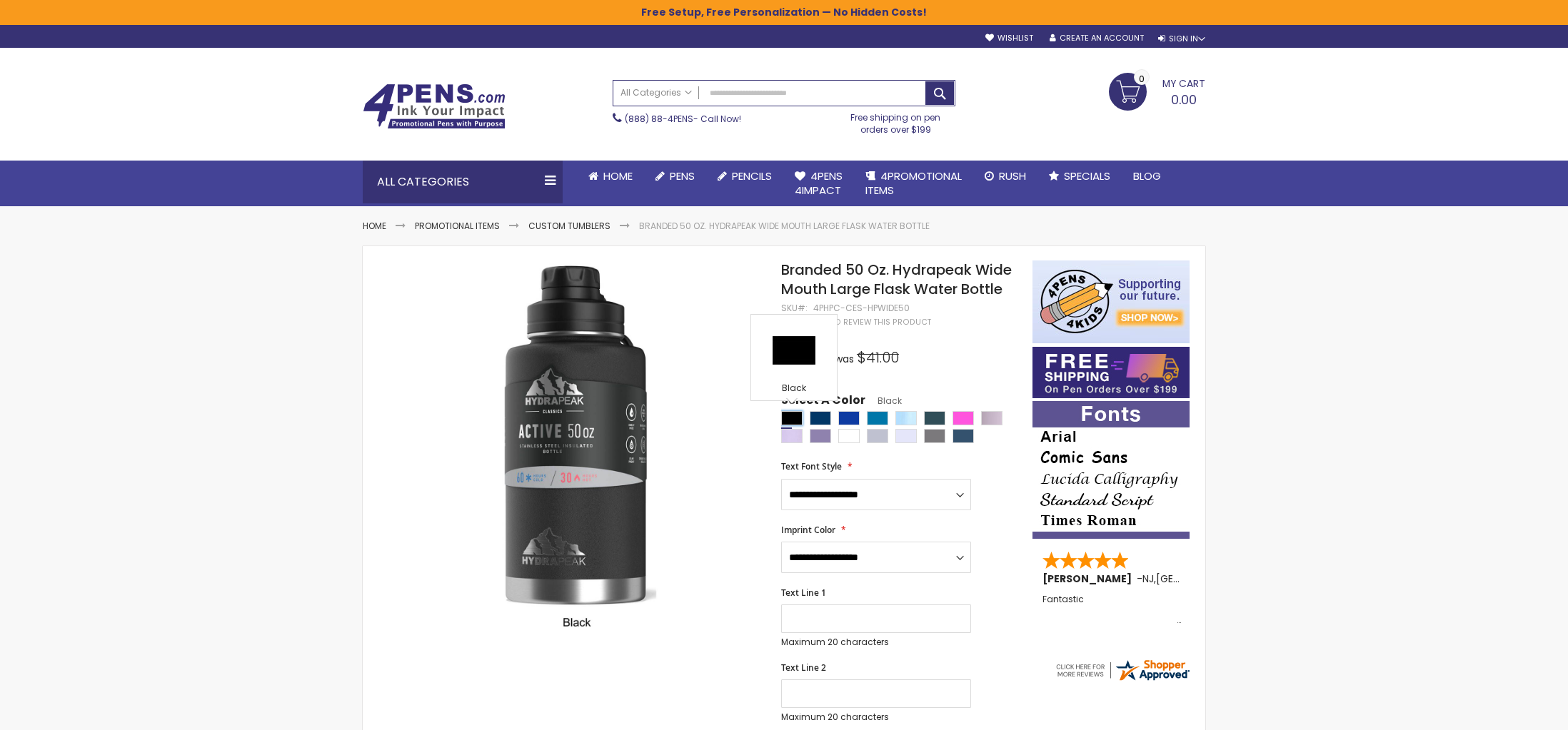
click at [795, 416] on div "Black" at bounding box center [792, 418] width 21 height 14
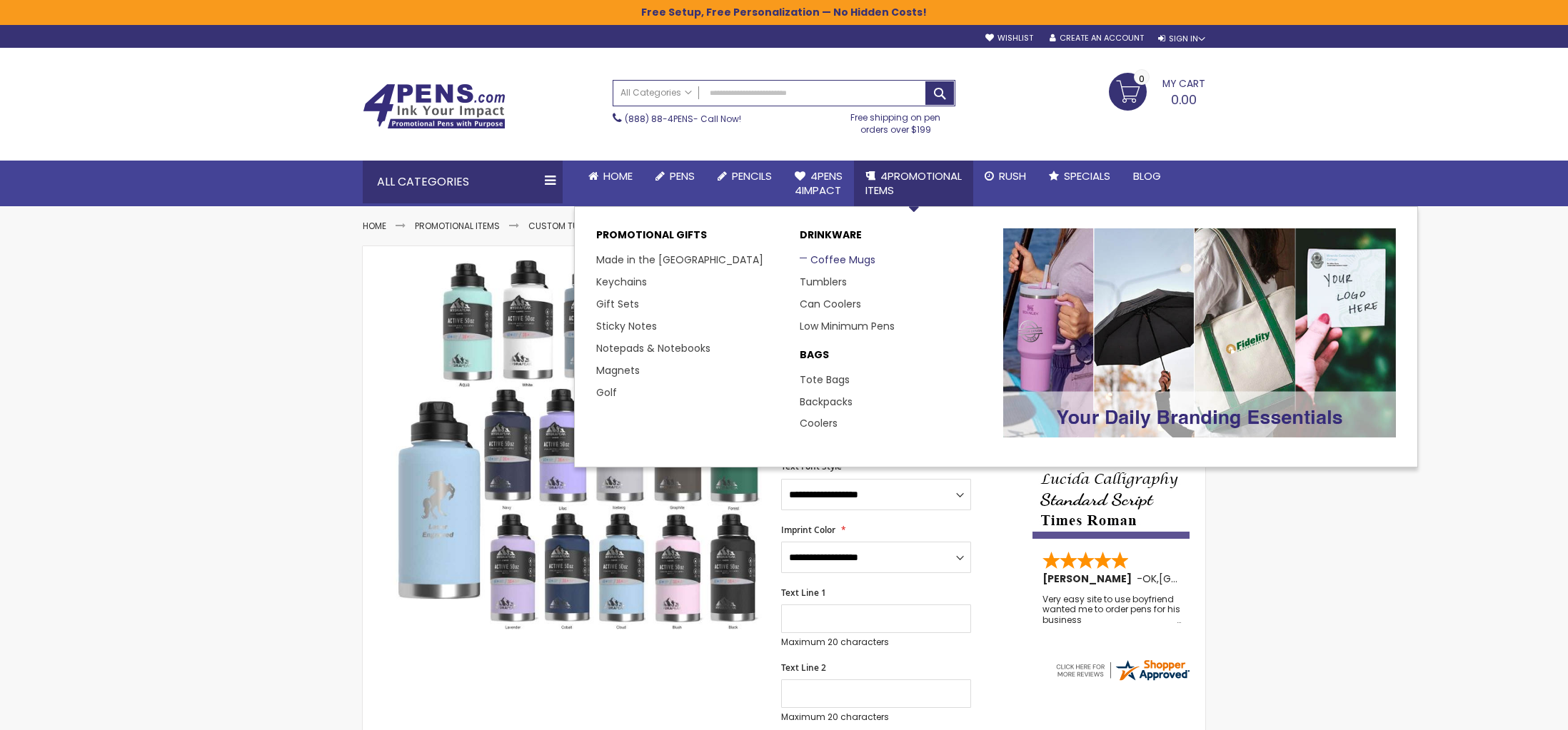
click at [839, 256] on link "Coffee Mugs" at bounding box center [838, 259] width 76 height 14
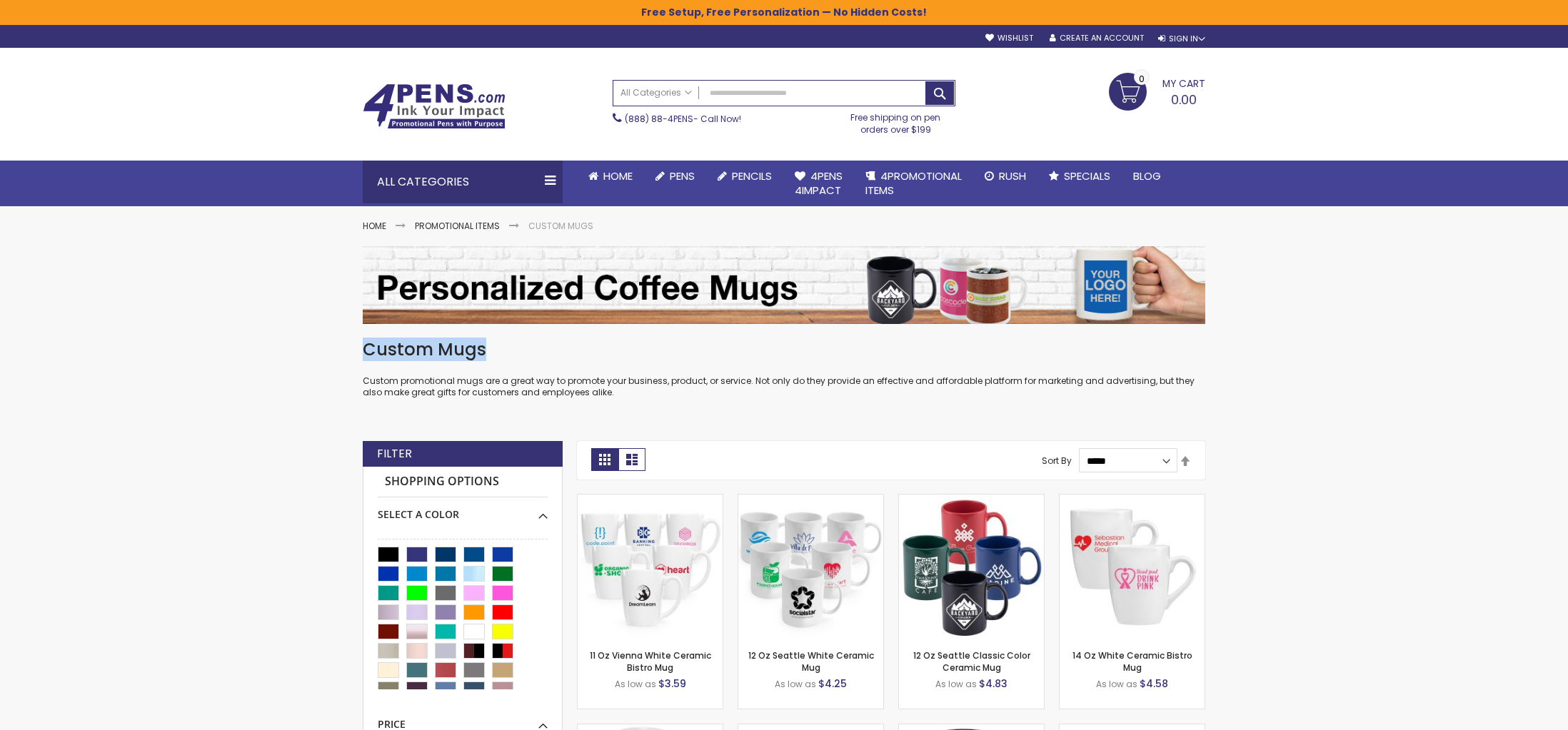
drag, startPoint x: 443, startPoint y: 352, endPoint x: 317, endPoint y: 354, distance: 126.0
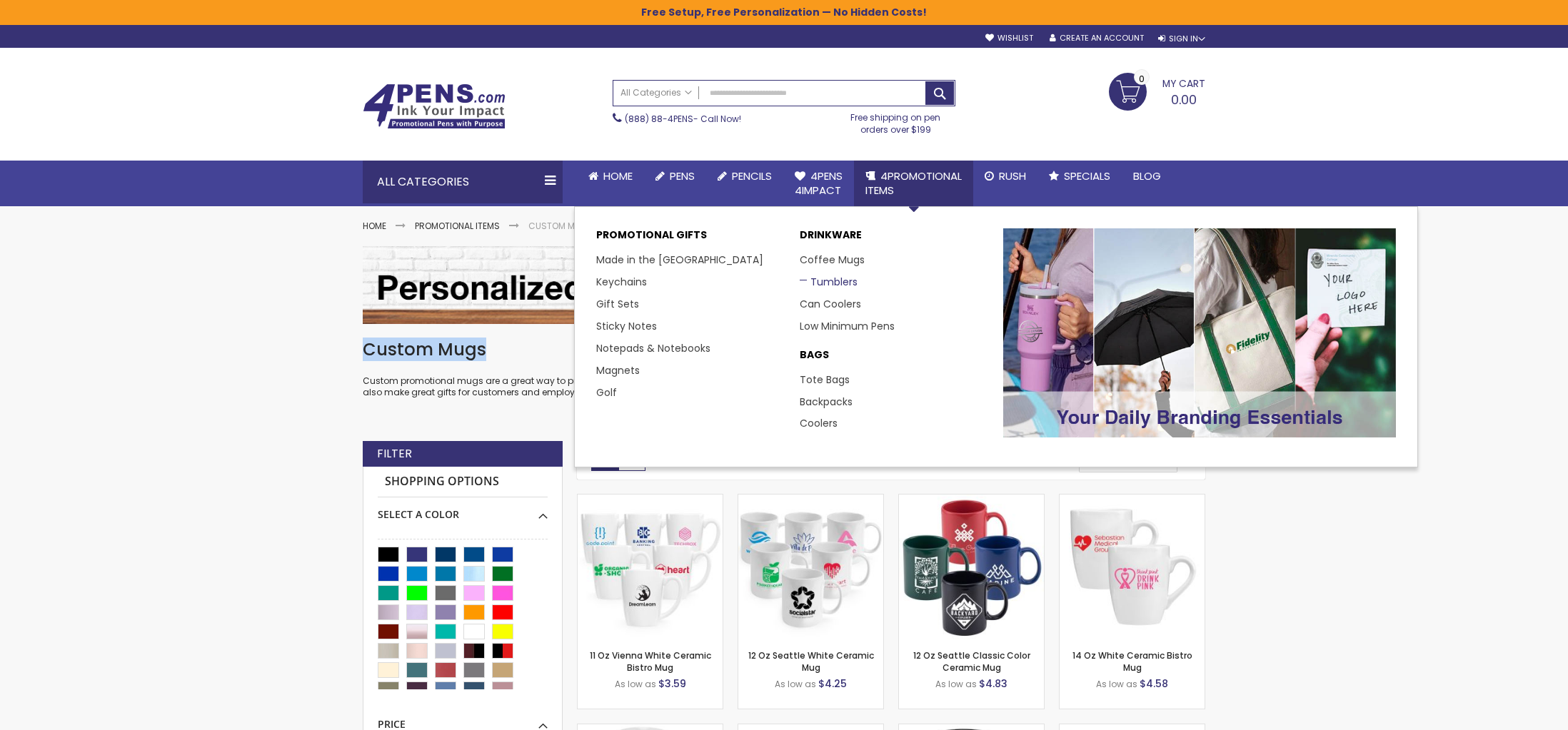
click at [829, 280] on link "Tumblers" at bounding box center [829, 281] width 58 height 14
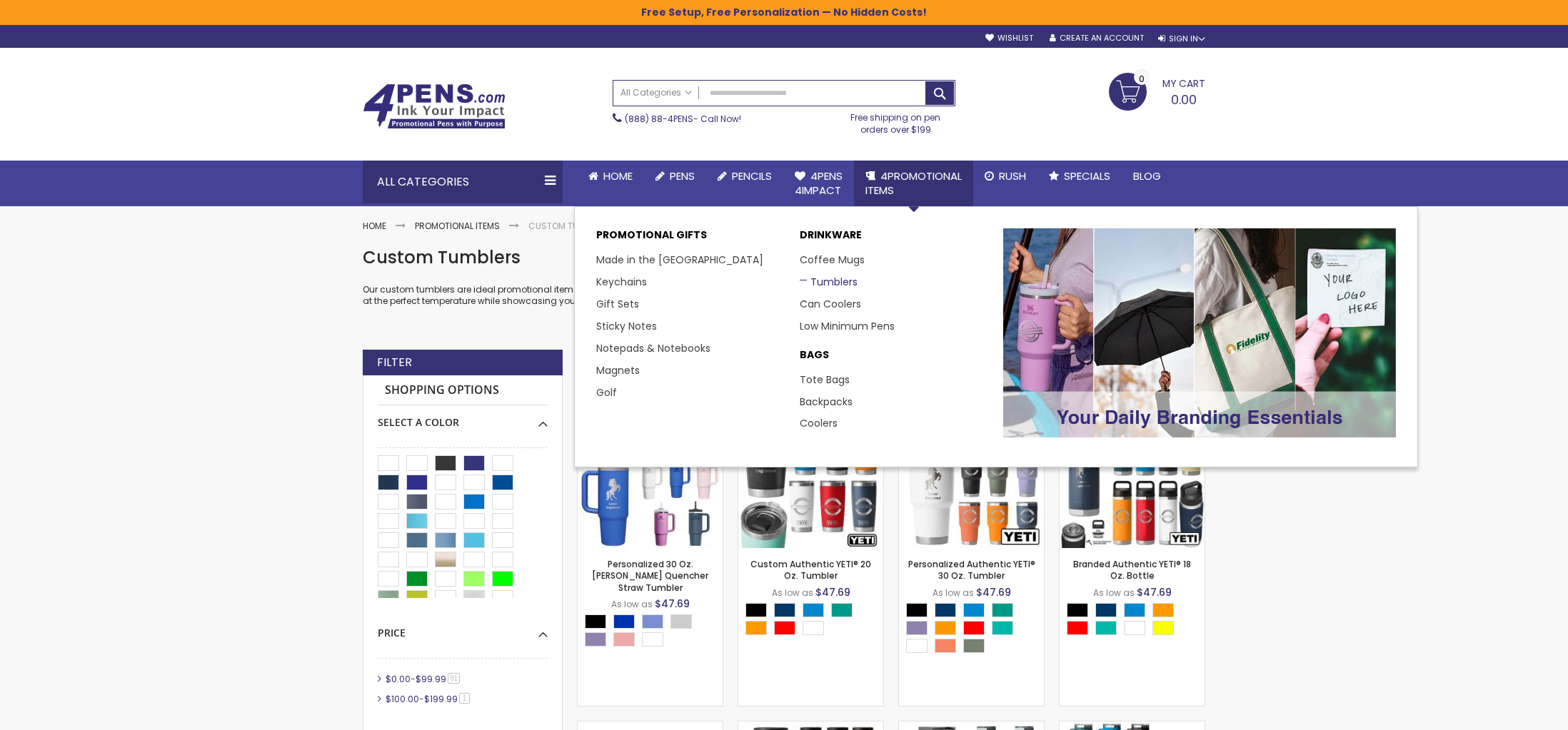
click at [829, 288] on link "Tumblers" at bounding box center [829, 281] width 58 height 14
click at [831, 304] on link "Can Coolers" at bounding box center [836, 303] width 72 height 14
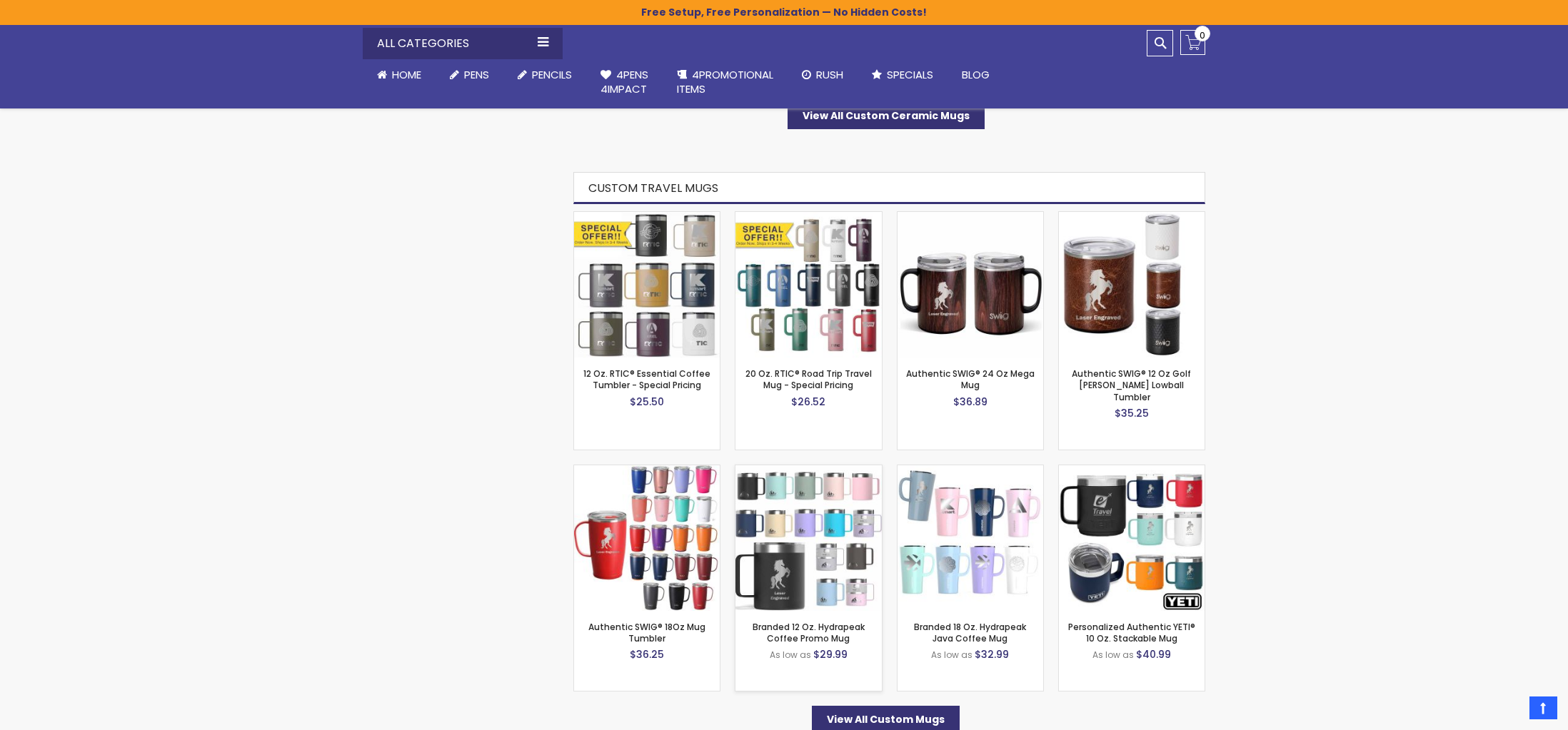
scroll to position [1143, 0]
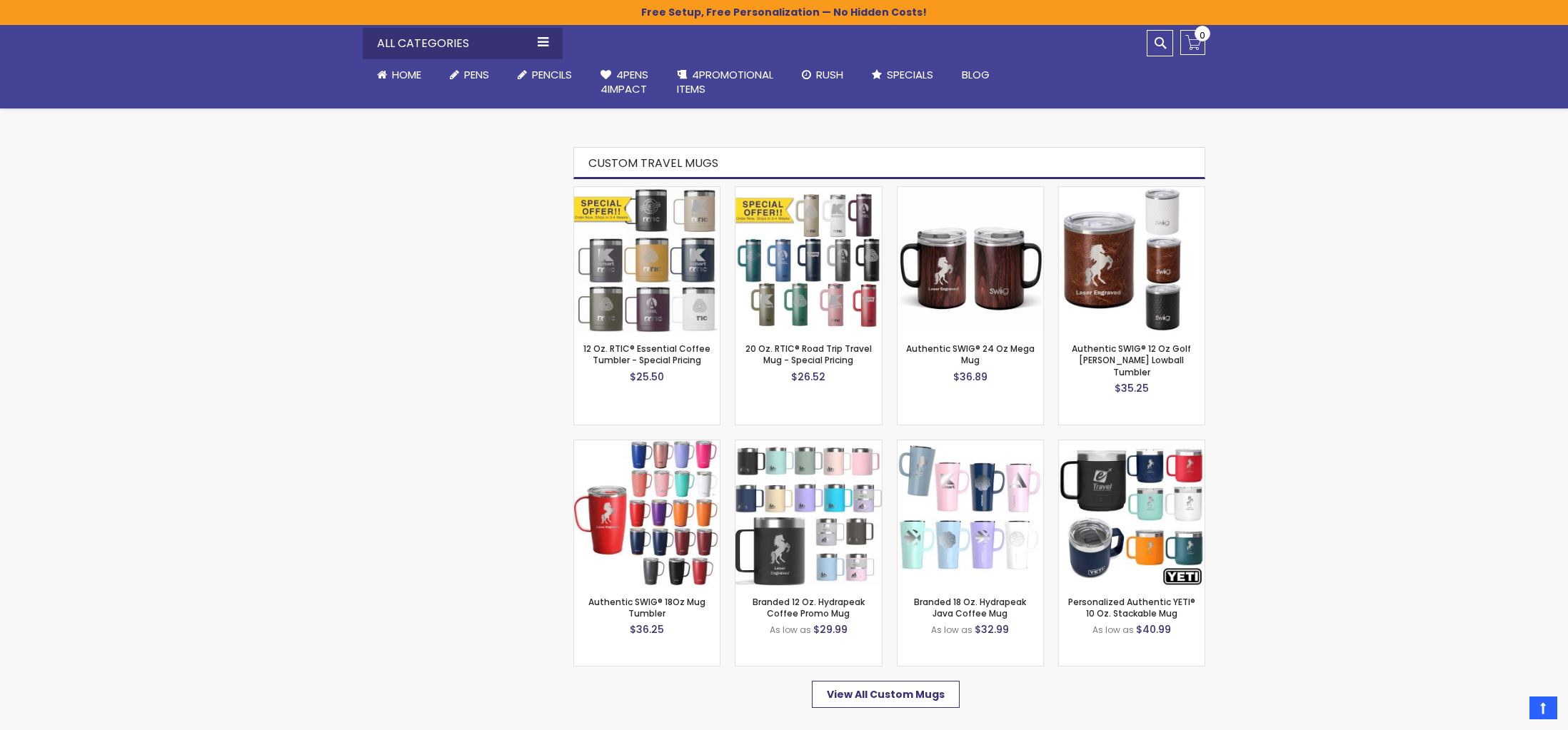
click at [895, 687] on span "View All Custom Mugs" at bounding box center [886, 694] width 118 height 14
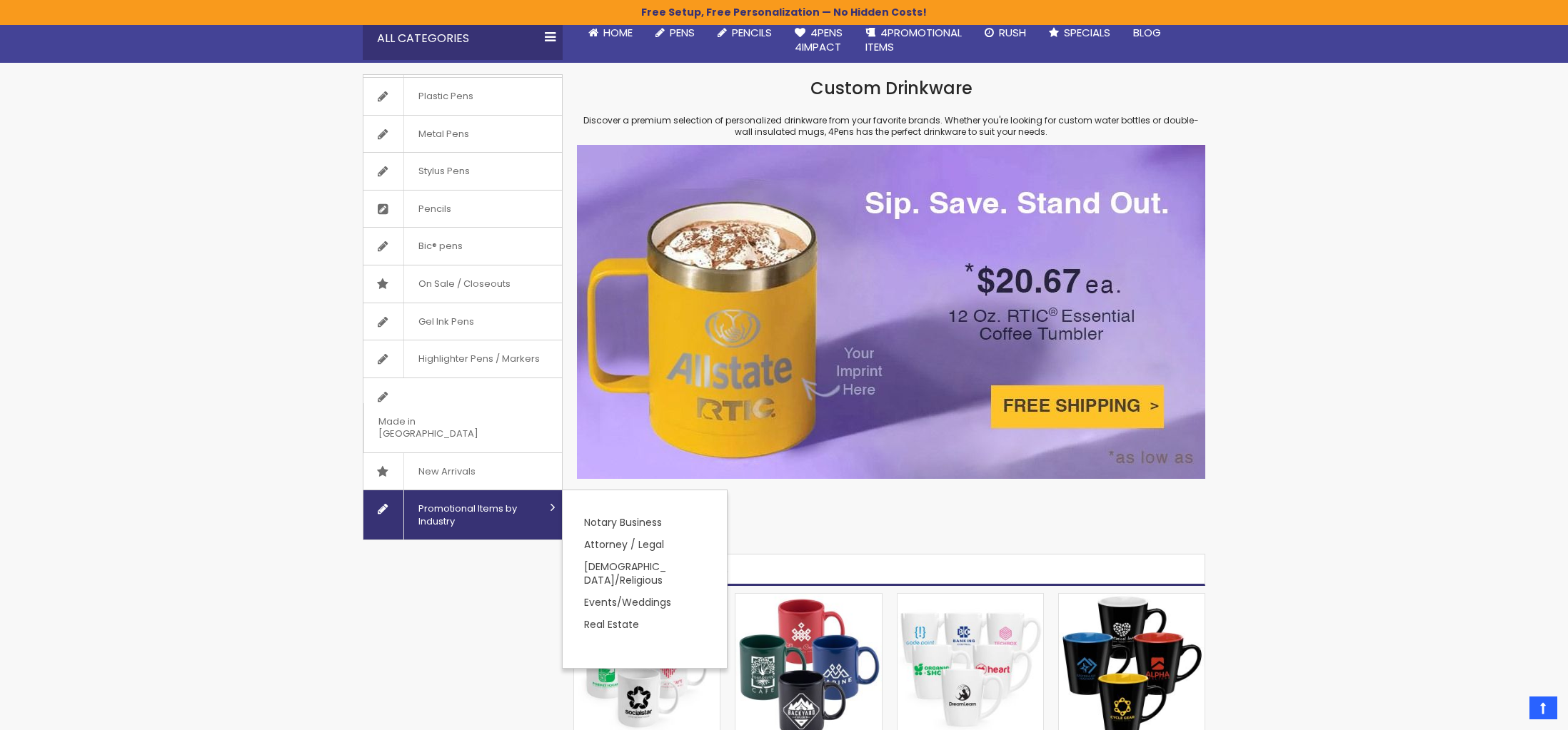
scroll to position [0, 0]
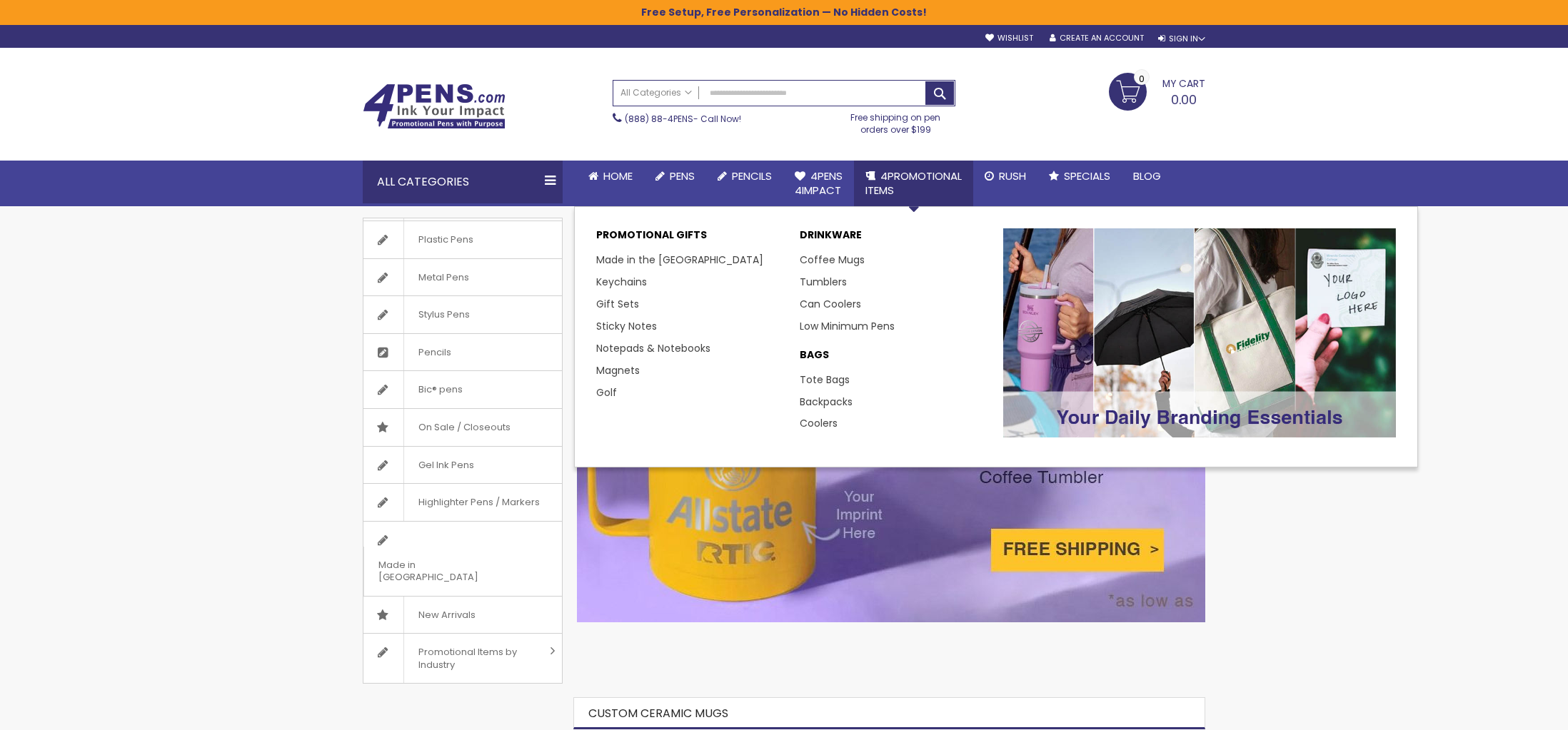
click at [938, 174] on span "4PROMOTIONAL ITEMS" at bounding box center [914, 183] width 97 height 29
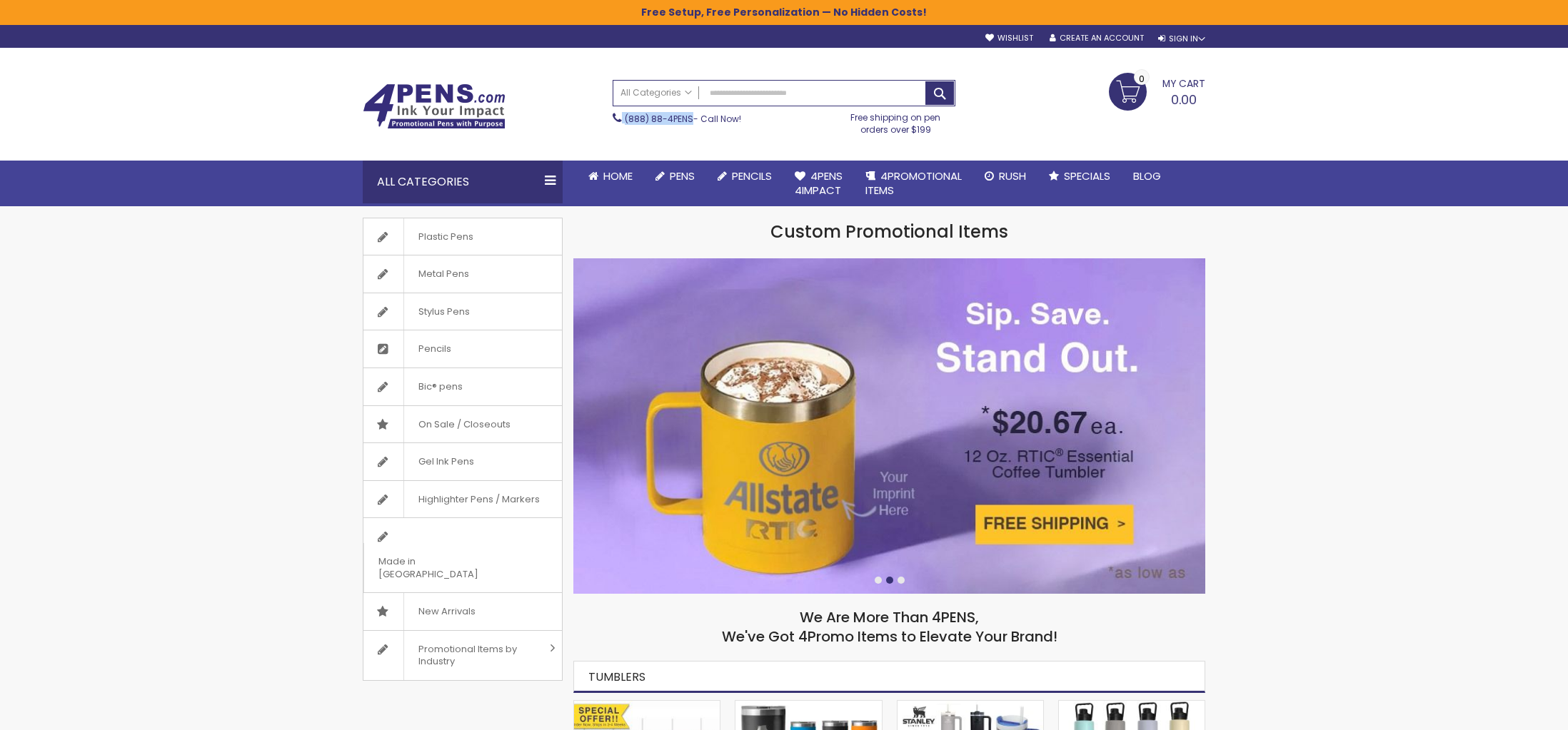
drag, startPoint x: 686, startPoint y: 120, endPoint x: 627, endPoint y: 126, distance: 59.3
click at [627, 126] on div "(888) 88-4PENS - Call Now! Free shipping on pen orders over $199" at bounding box center [784, 120] width 357 height 29
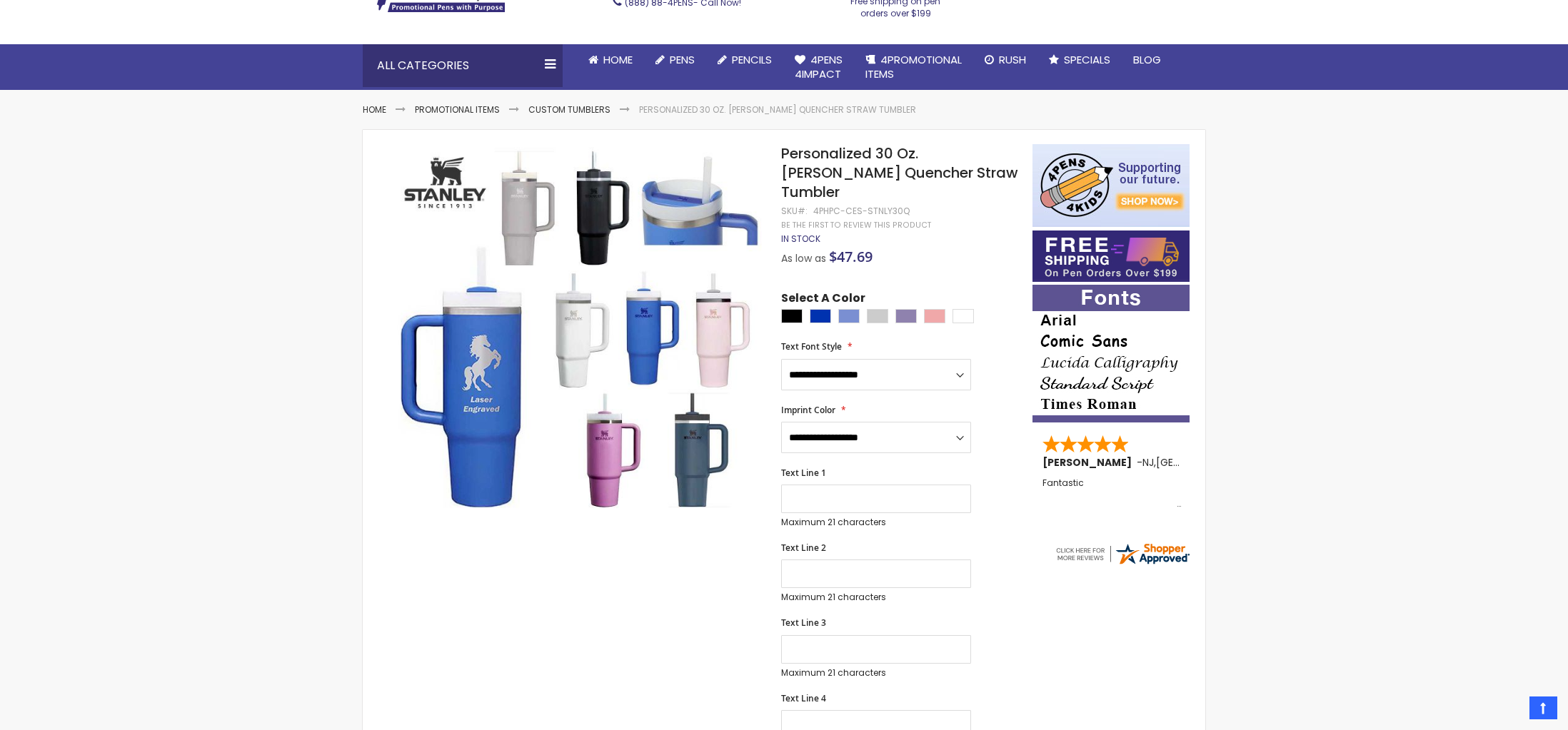
scroll to position [71, 0]
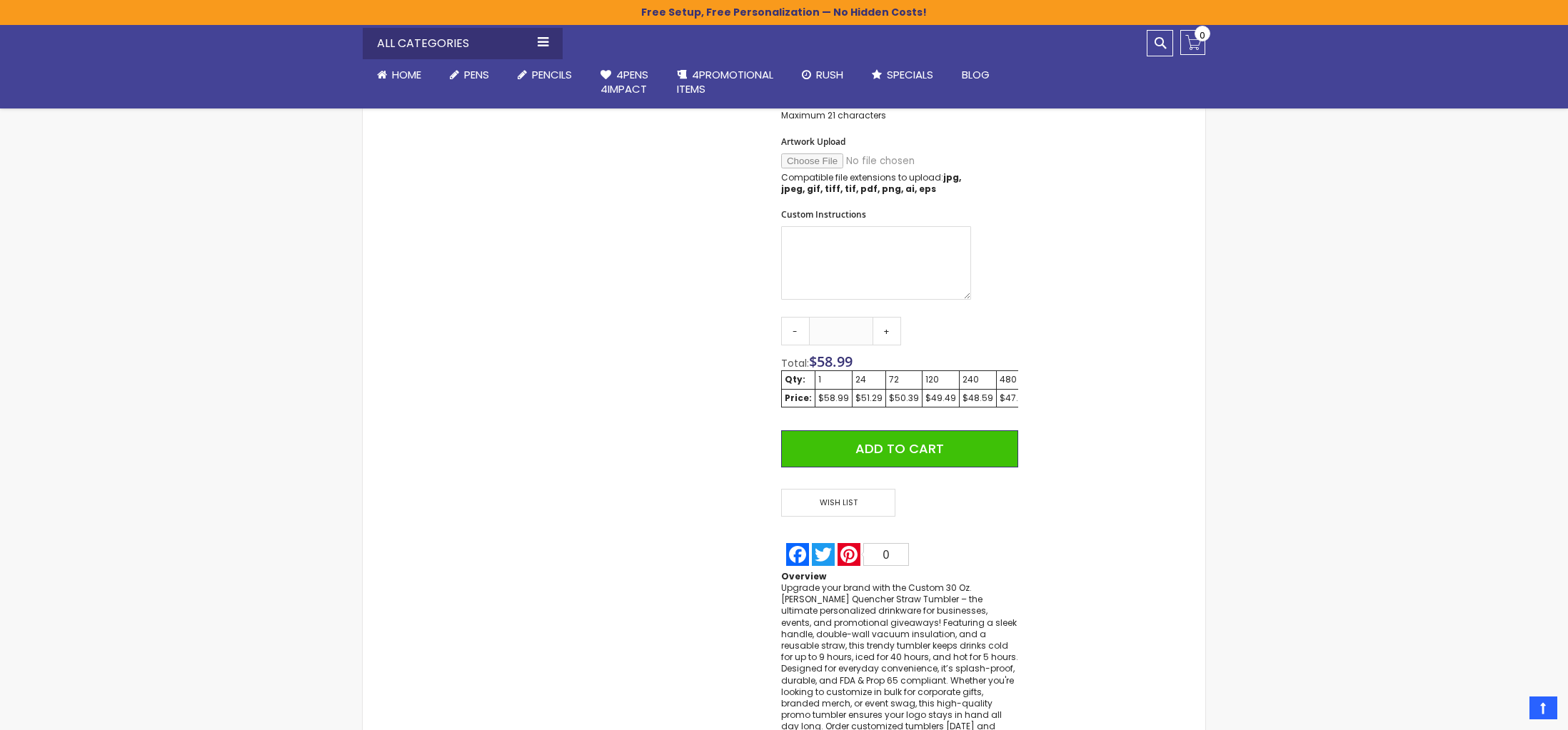
scroll to position [881, 0]
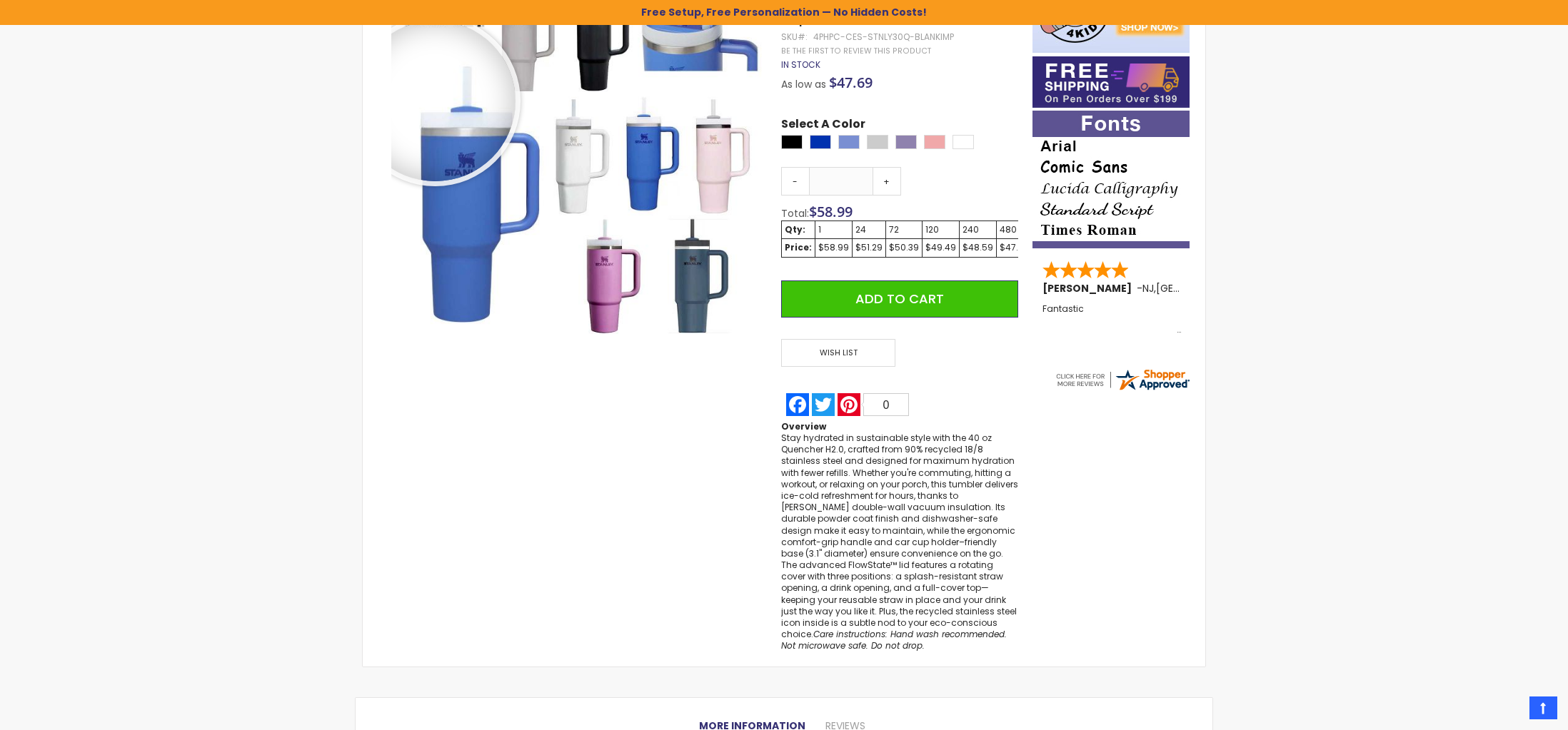
scroll to position [76, 0]
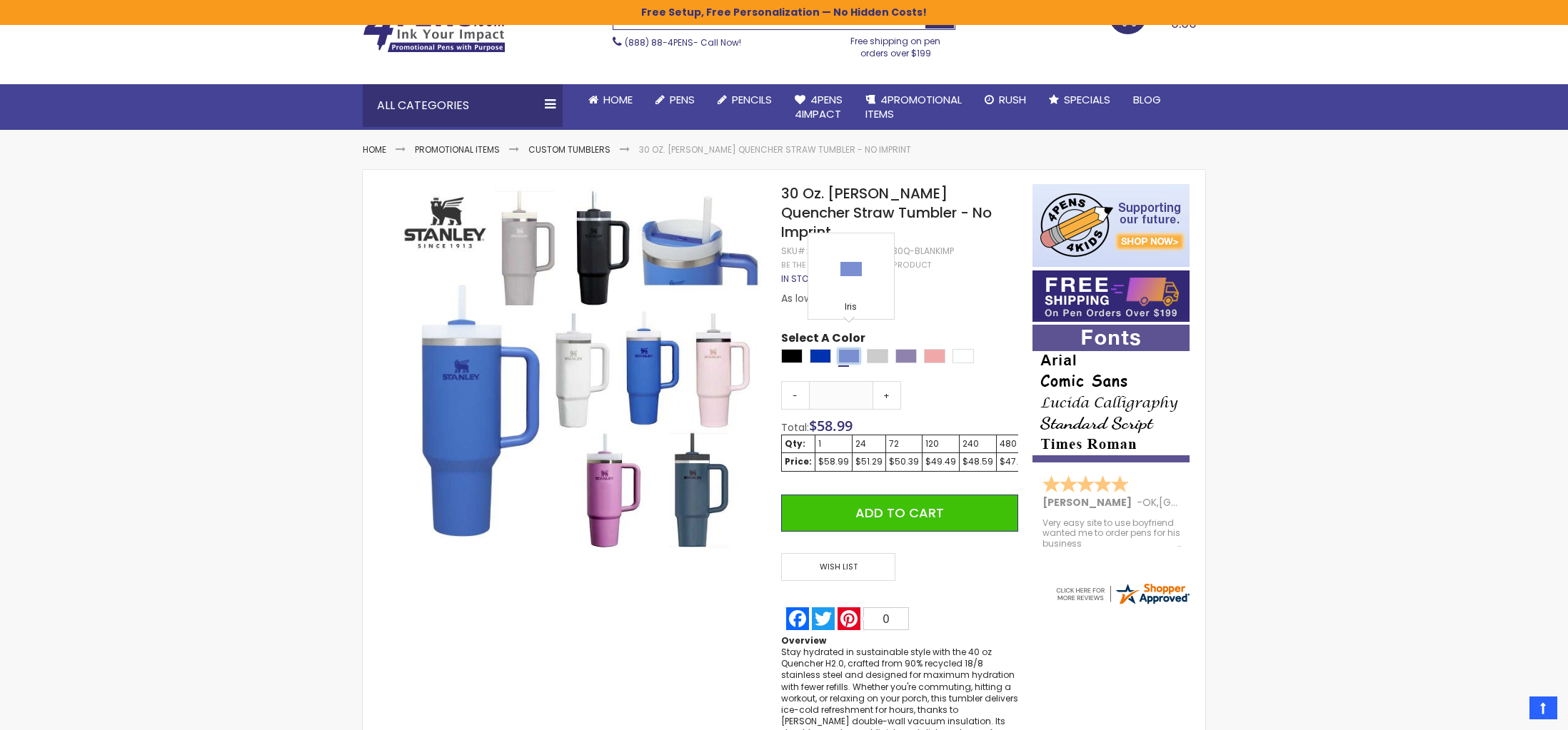
click at [847, 349] on div "Iris" at bounding box center [849, 356] width 21 height 14
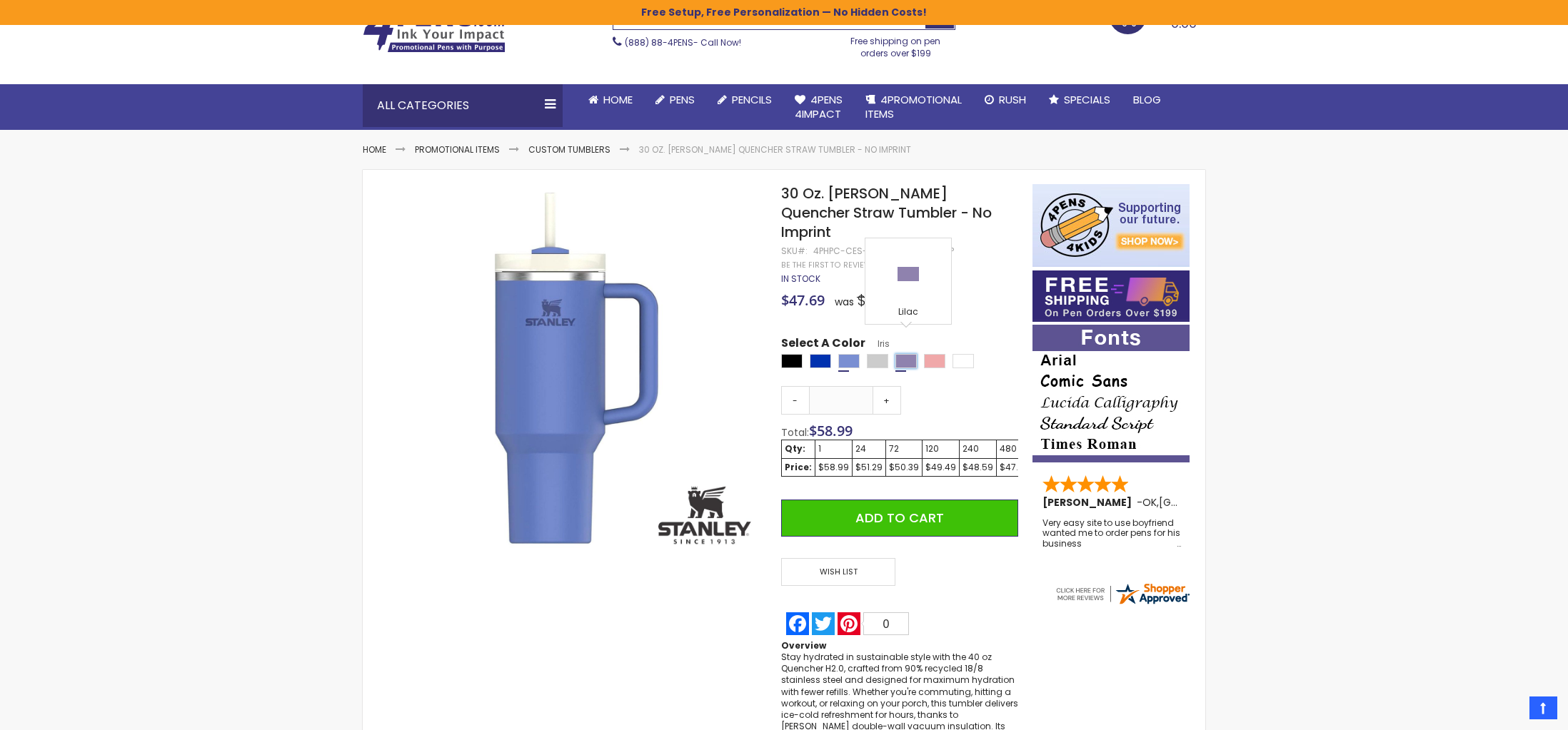
click at [911, 354] on div "Lilac" at bounding box center [906, 361] width 21 height 14
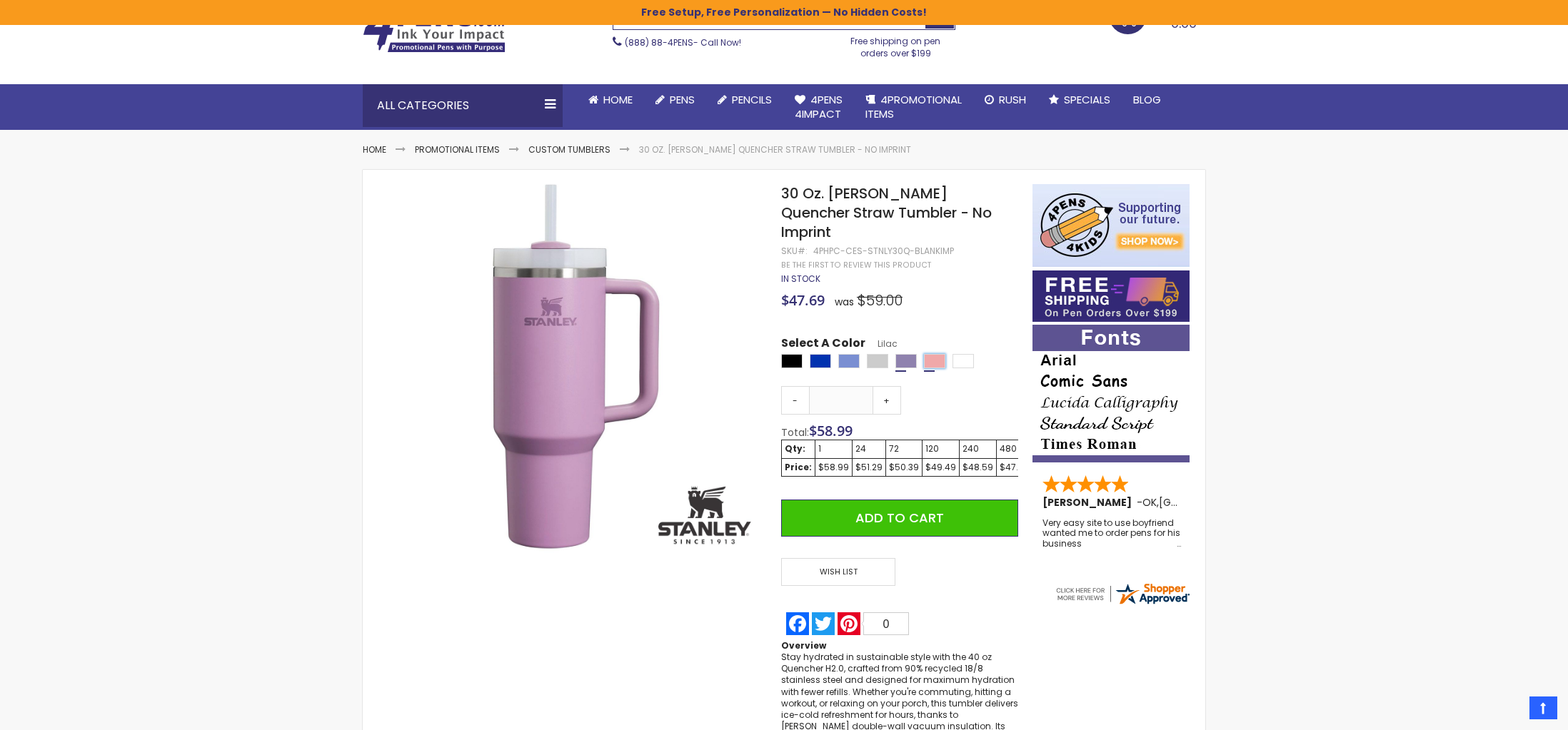
click at [936, 354] on div "Rose" at bounding box center [935, 361] width 21 height 14
type input "****"
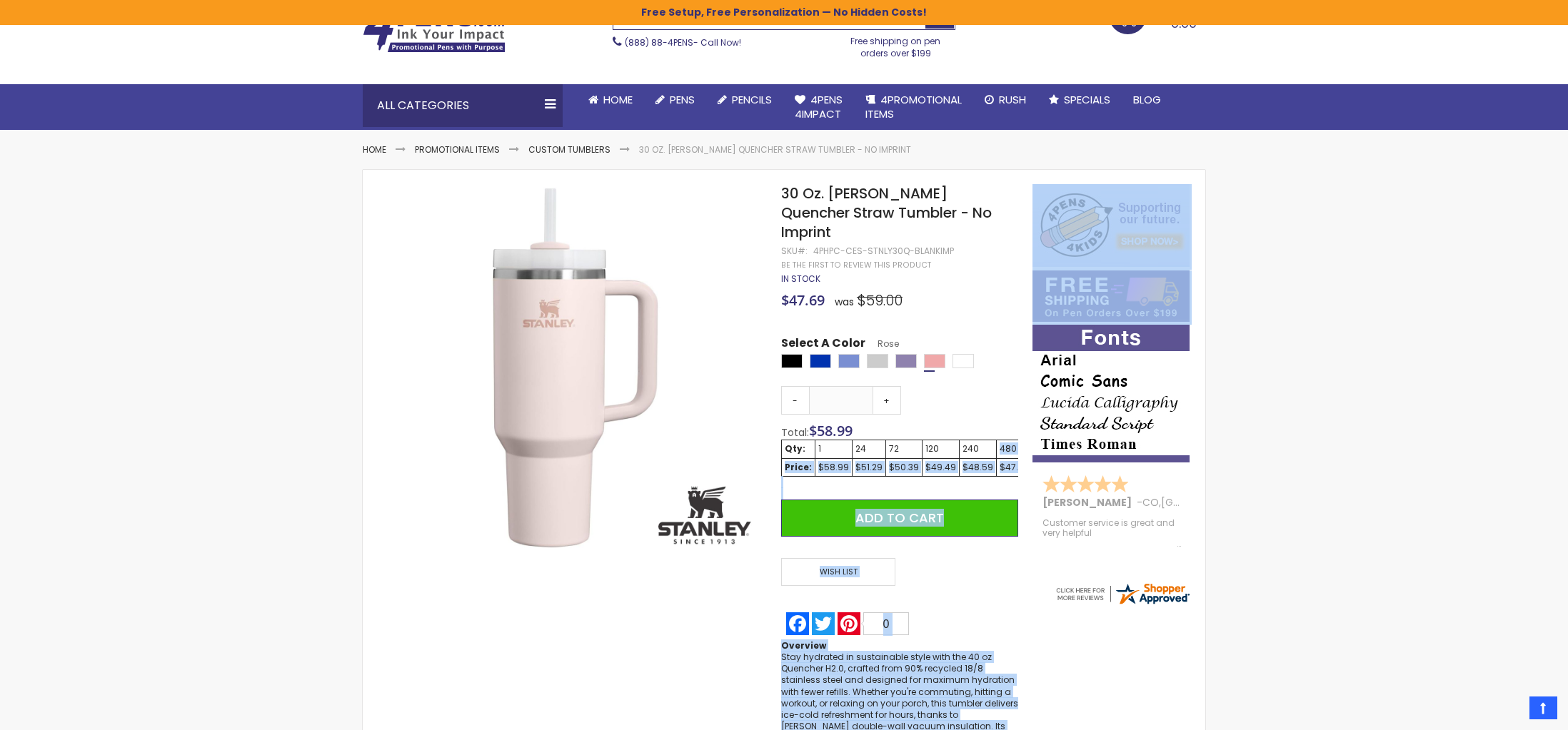
drag, startPoint x: 977, startPoint y: 431, endPoint x: 1158, endPoint y: 435, distance: 181.0
click at [1101, 428] on div "Skip to the end of the images gallery Skip to the beginning of the images galle…" at bounding box center [784, 527] width 829 height 687
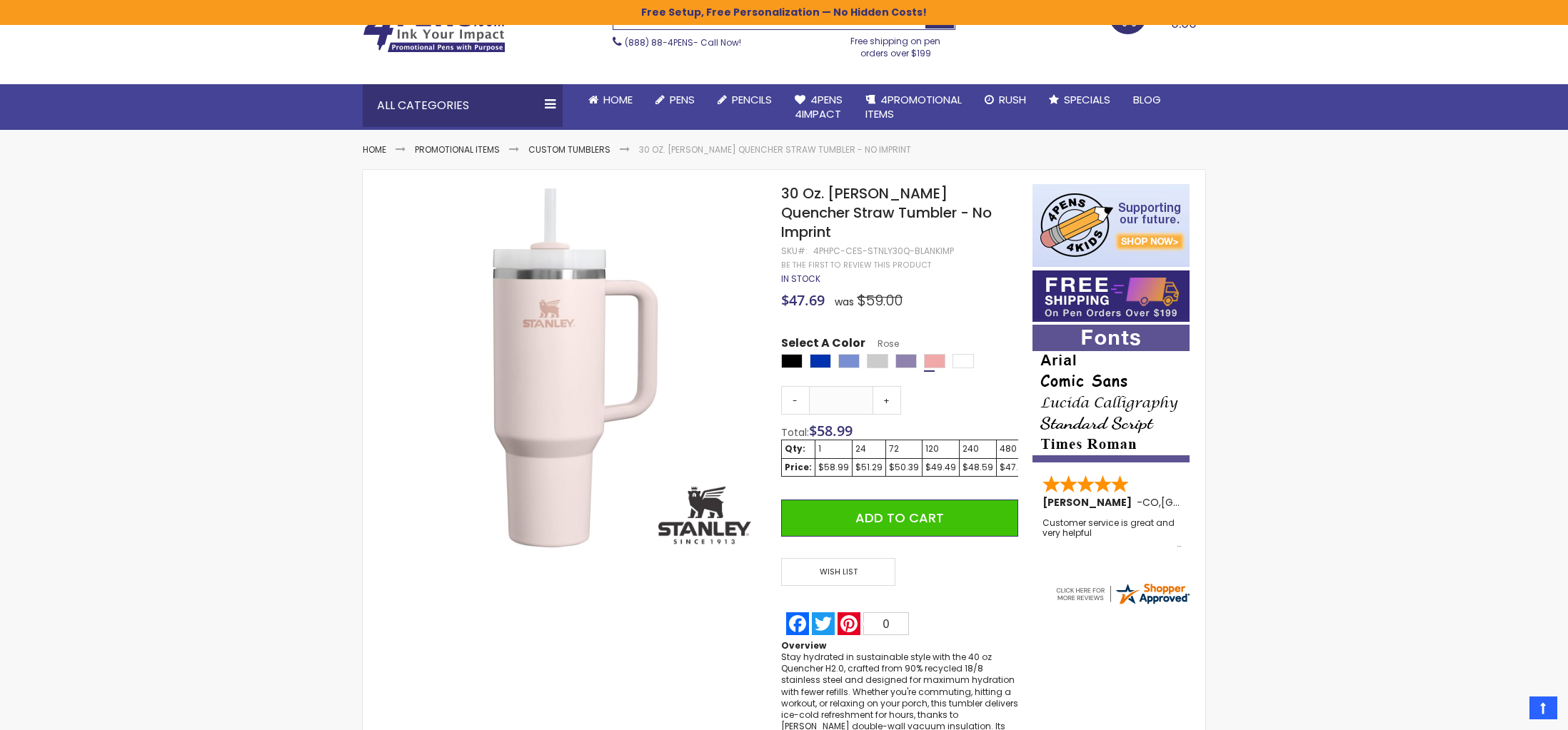
click at [1352, 464] on div "**********" at bounding box center [784, 557] width 1568 height 1265
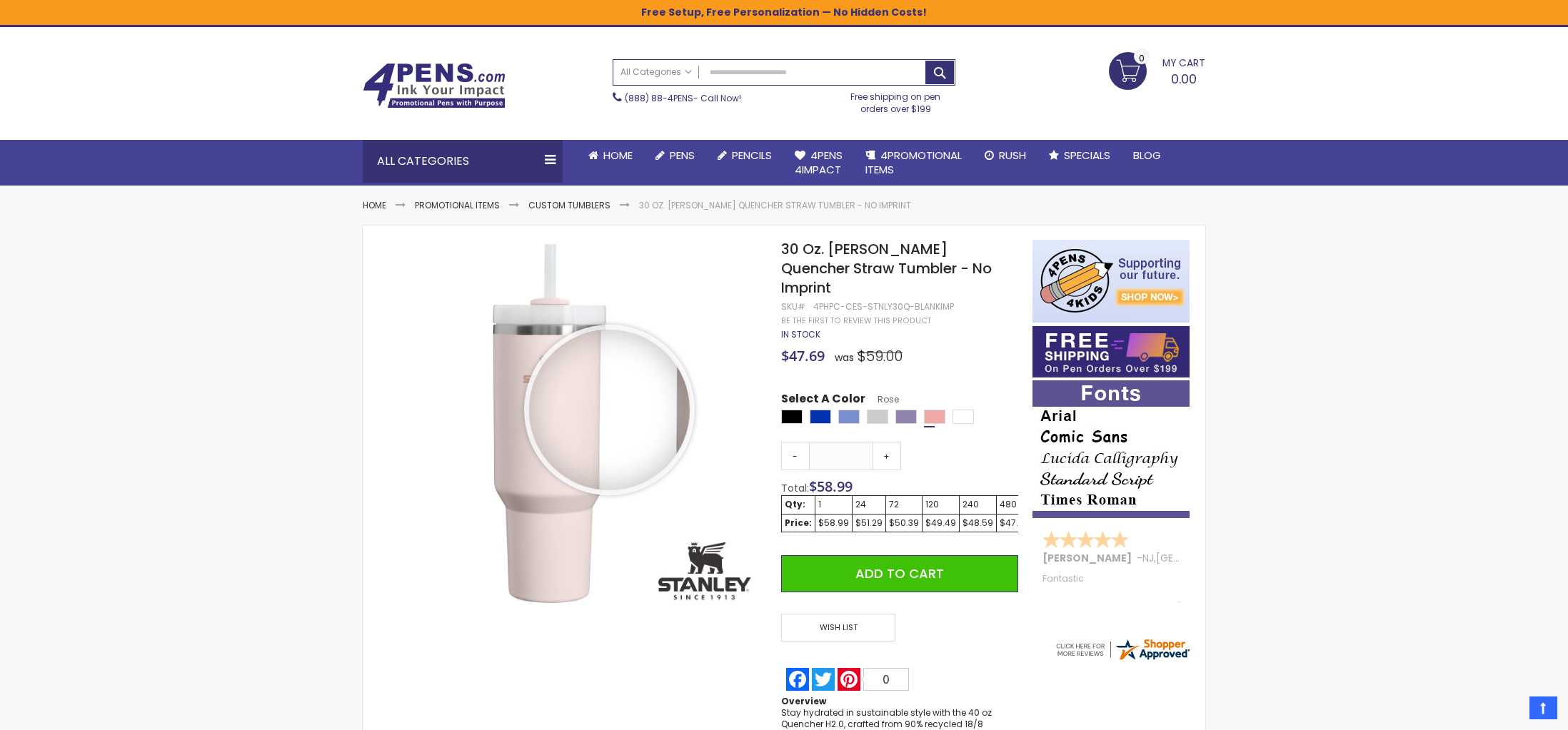
scroll to position [0, 0]
